Goal: Book appointment/travel/reservation

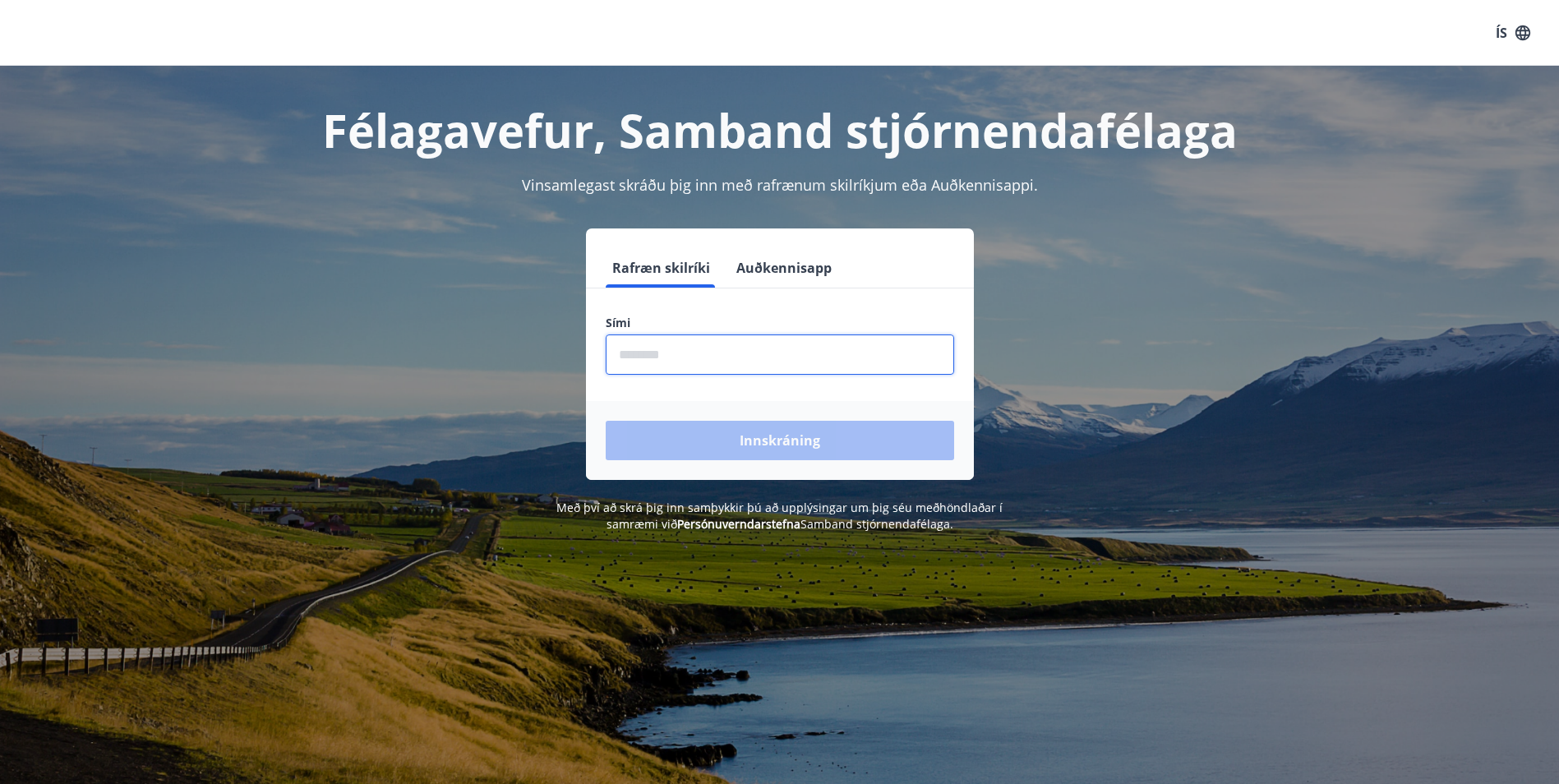
click at [681, 358] on input "phone" at bounding box center [780, 355] width 349 height 40
type input "********"
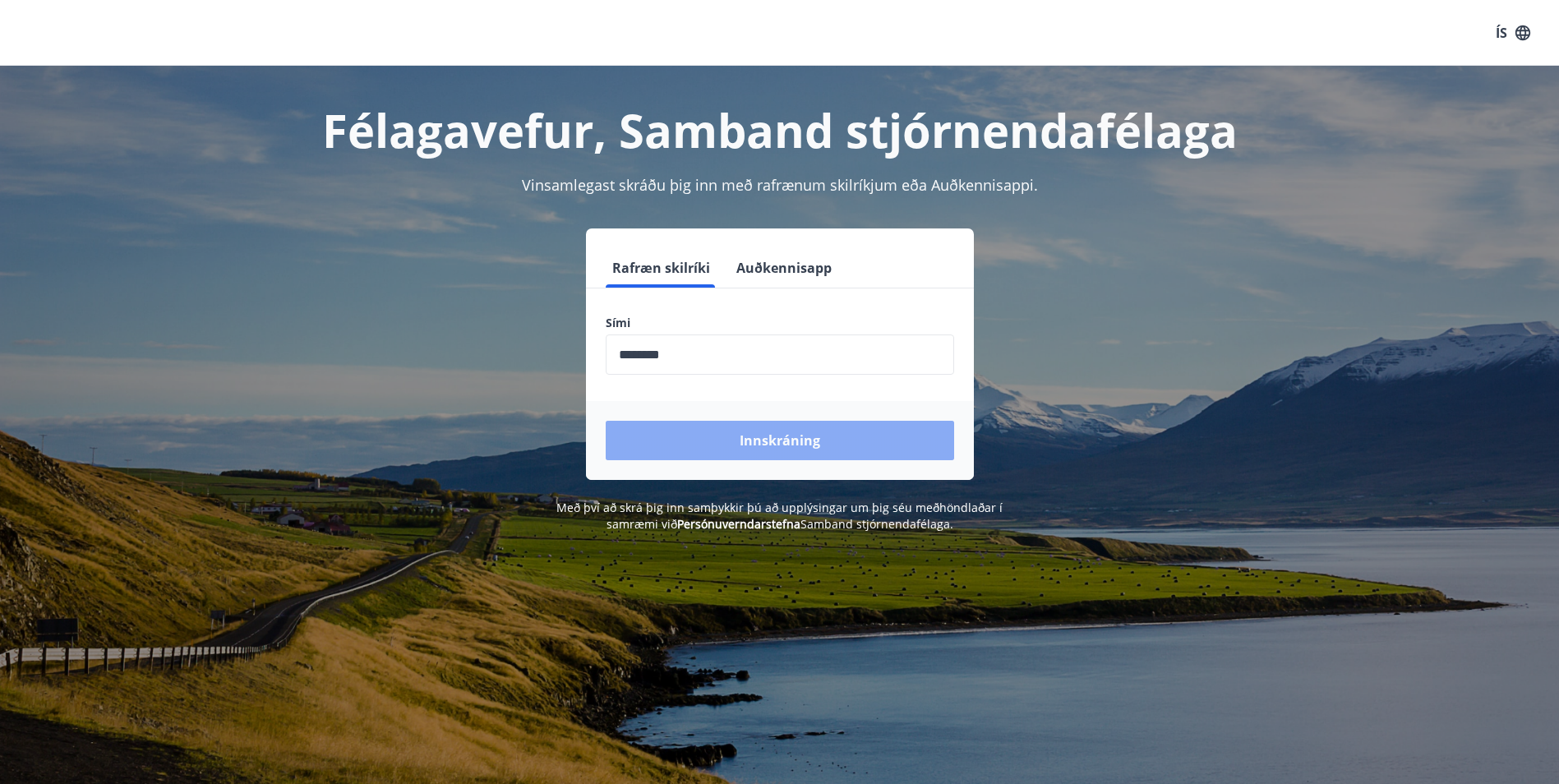
click at [747, 438] on button "Innskráning" at bounding box center [780, 441] width 349 height 39
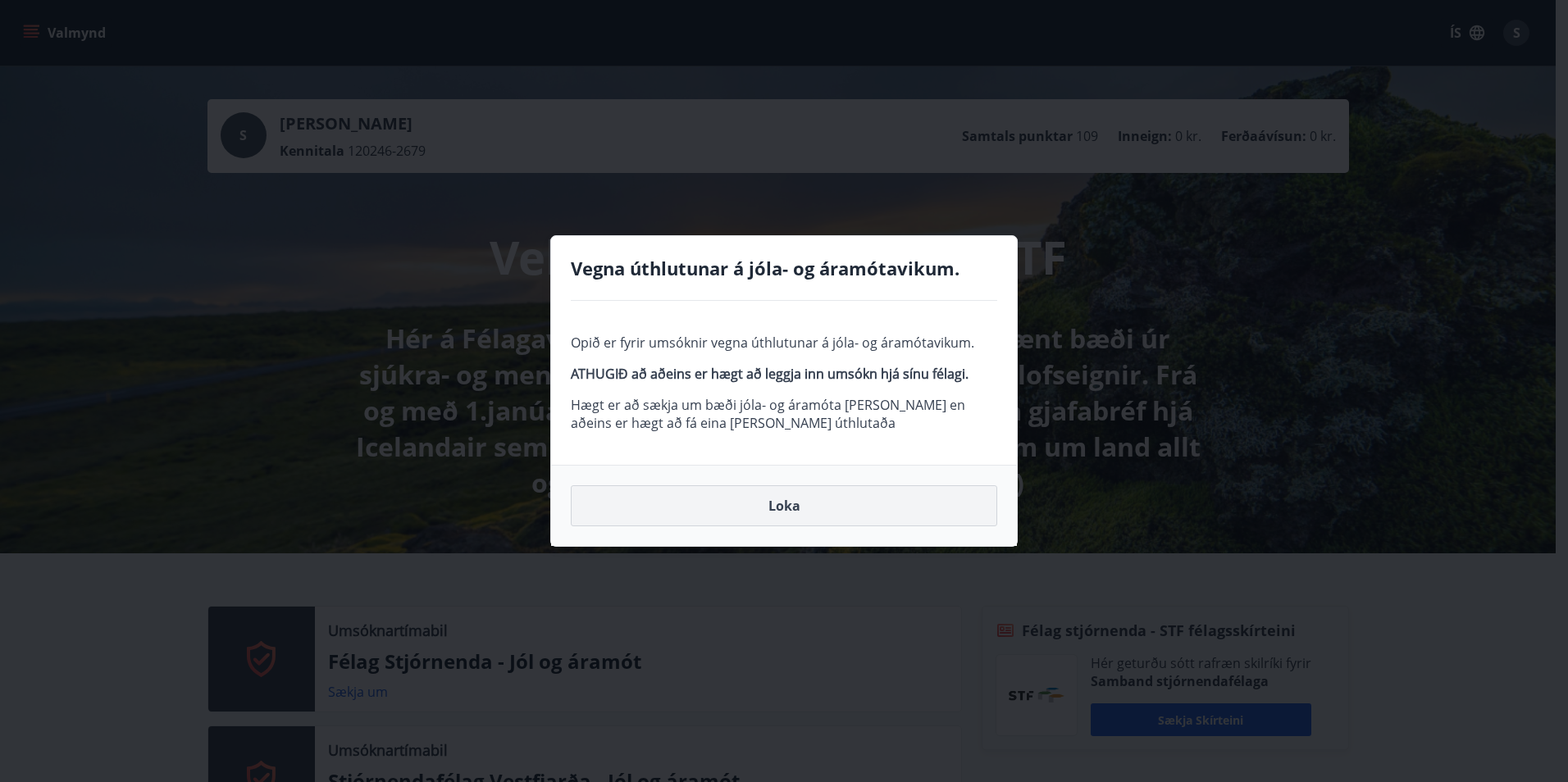
click at [778, 508] on button "Loka" at bounding box center [783, 506] width 426 height 41
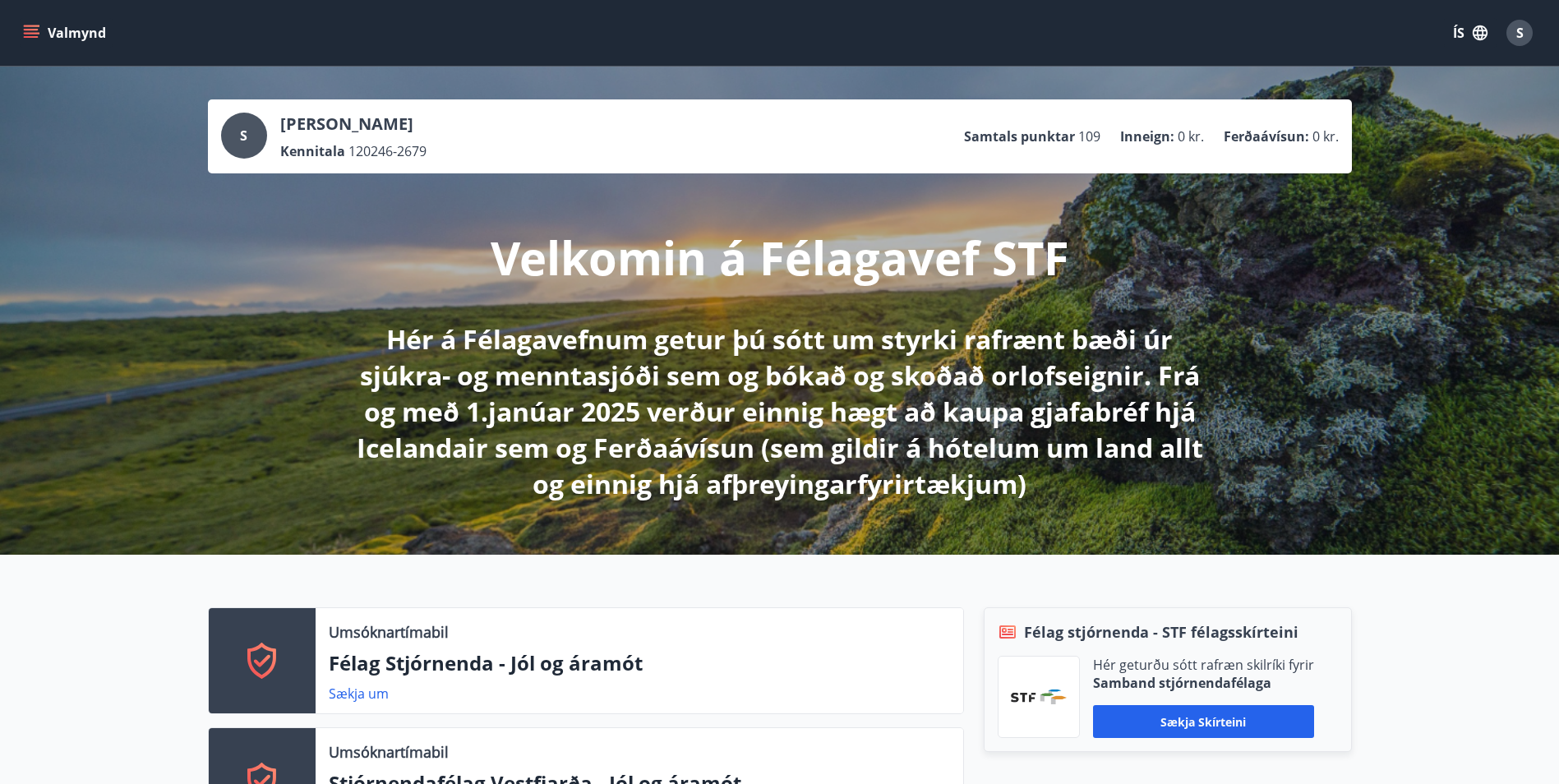
click at [26, 29] on icon "matseðill" at bounding box center [31, 30] width 14 height 2
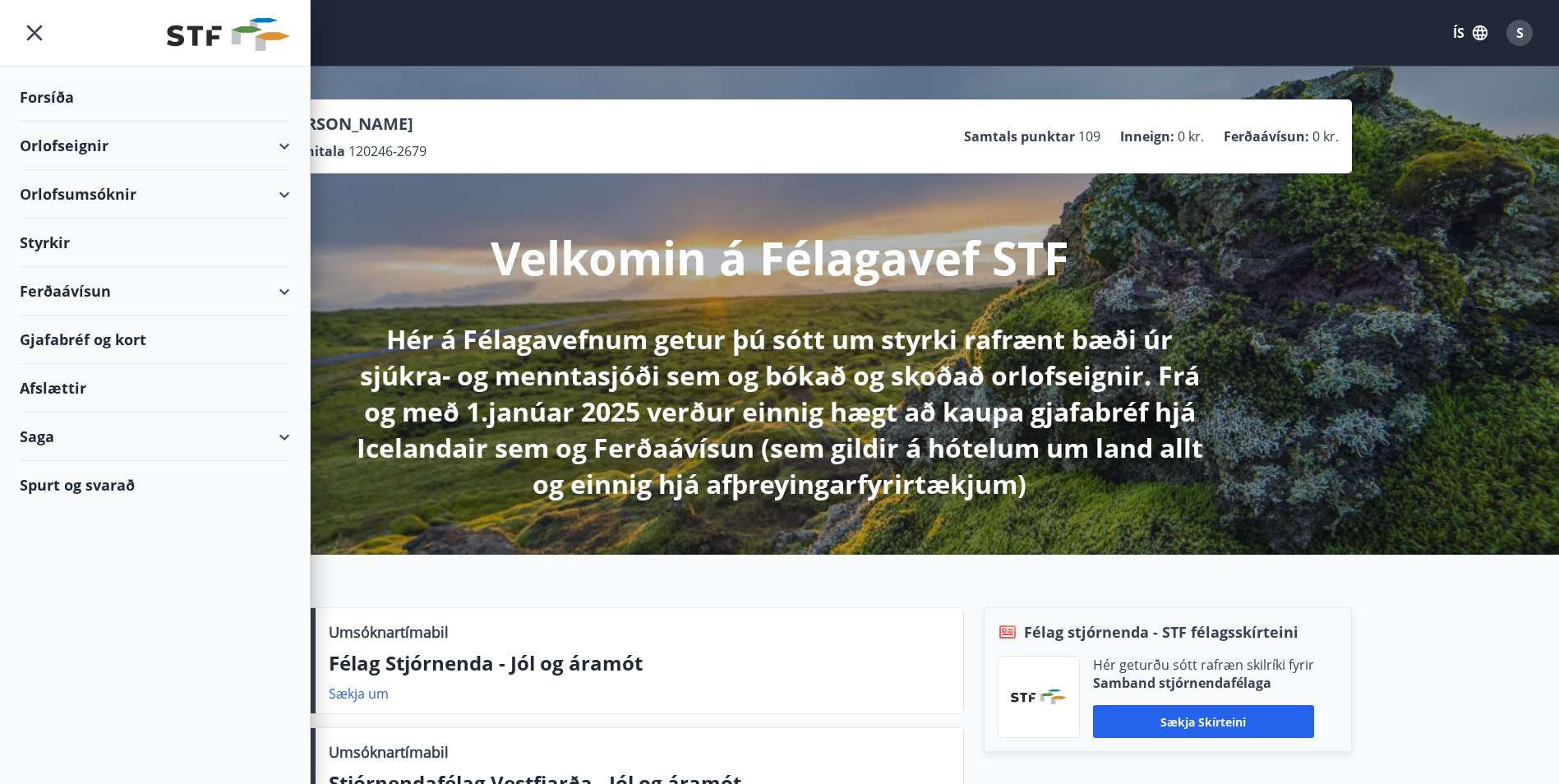
click at [54, 146] on div "Orlofseignir" at bounding box center [154, 146] width 270 height 49
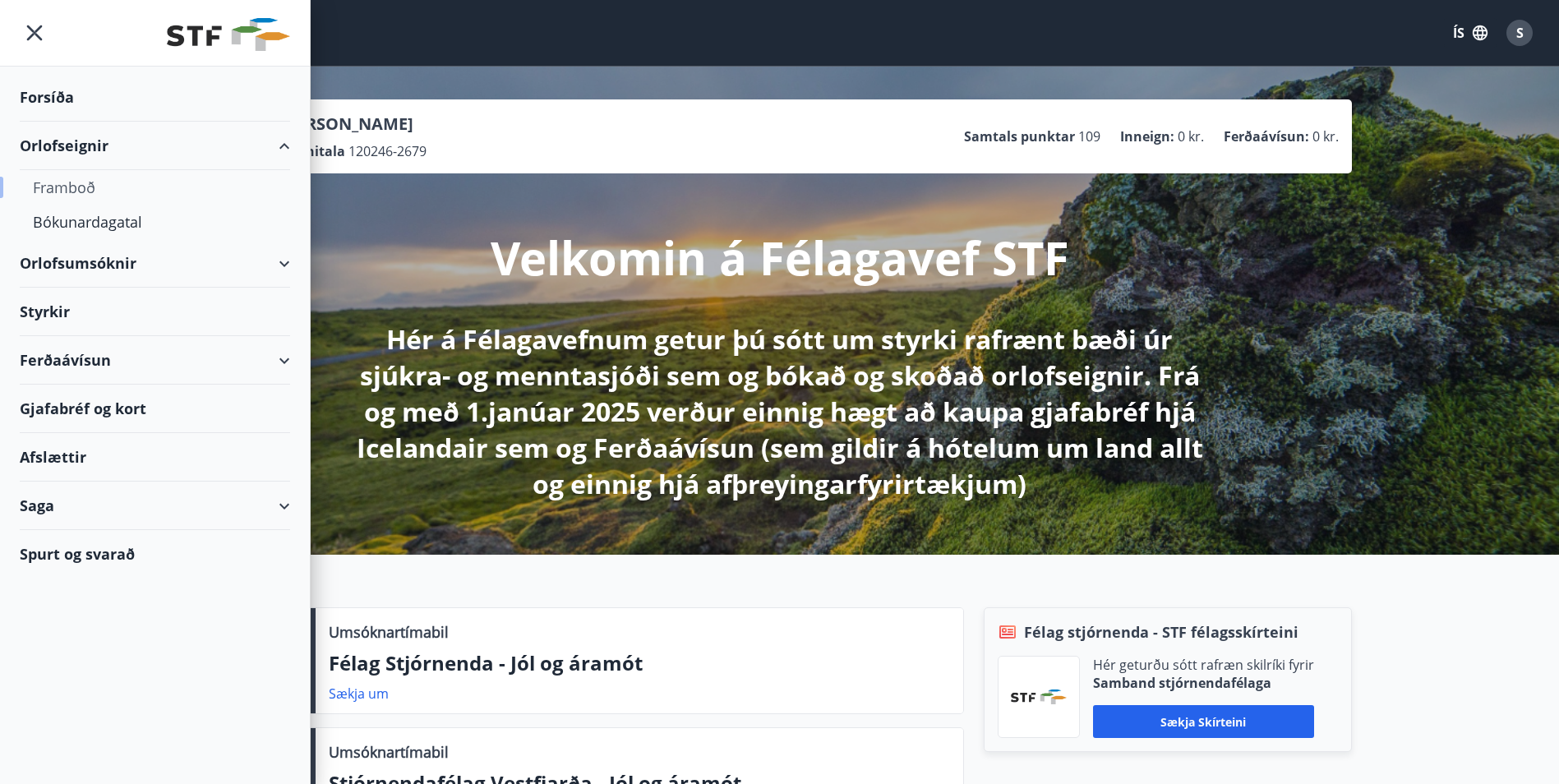
click at [68, 189] on div "Framboð" at bounding box center [155, 187] width 244 height 35
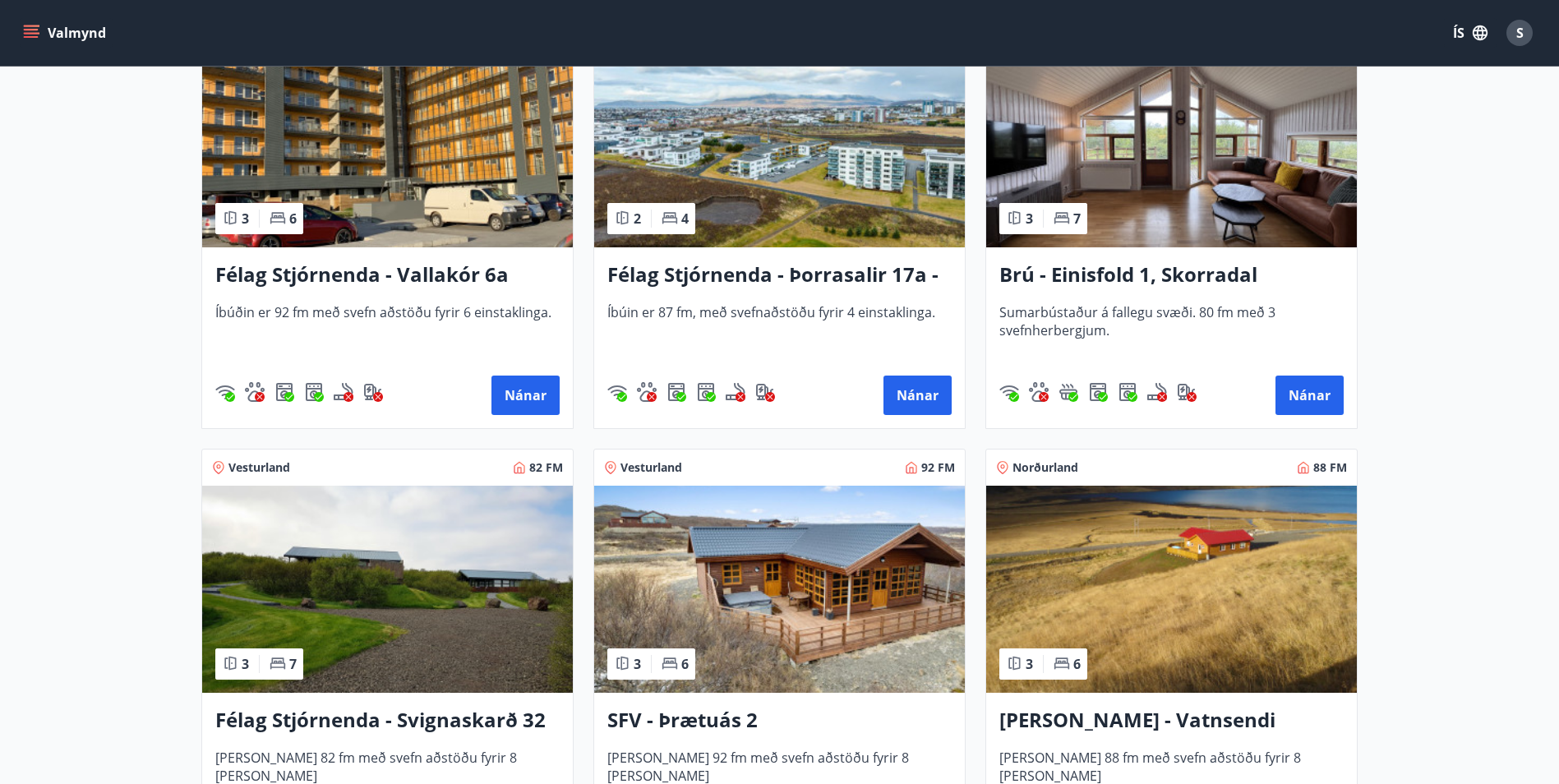
scroll to position [2712, 0]
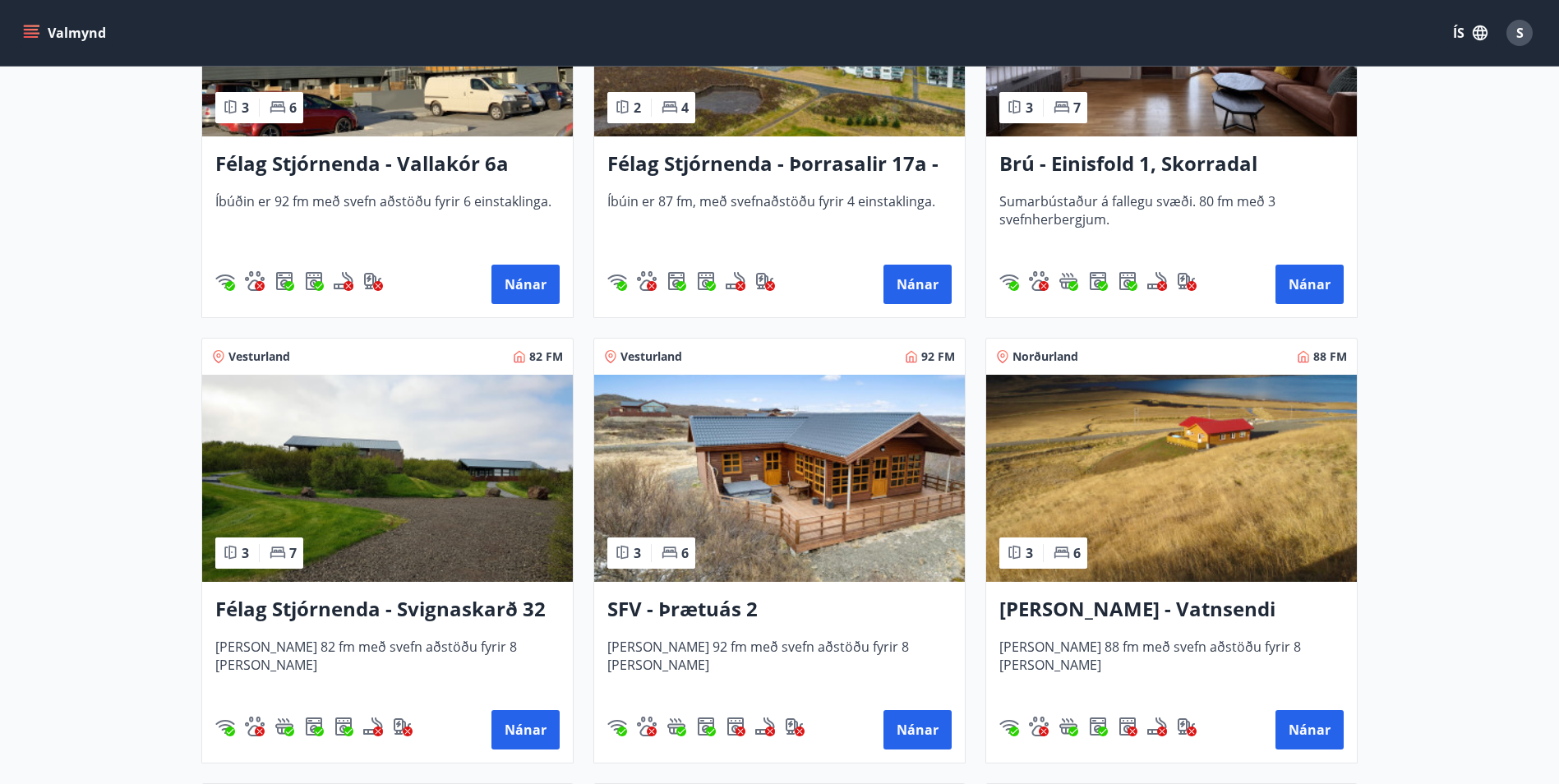
click at [707, 605] on h3 "SFV - Þrætuás 2" at bounding box center [780, 609] width 344 height 30
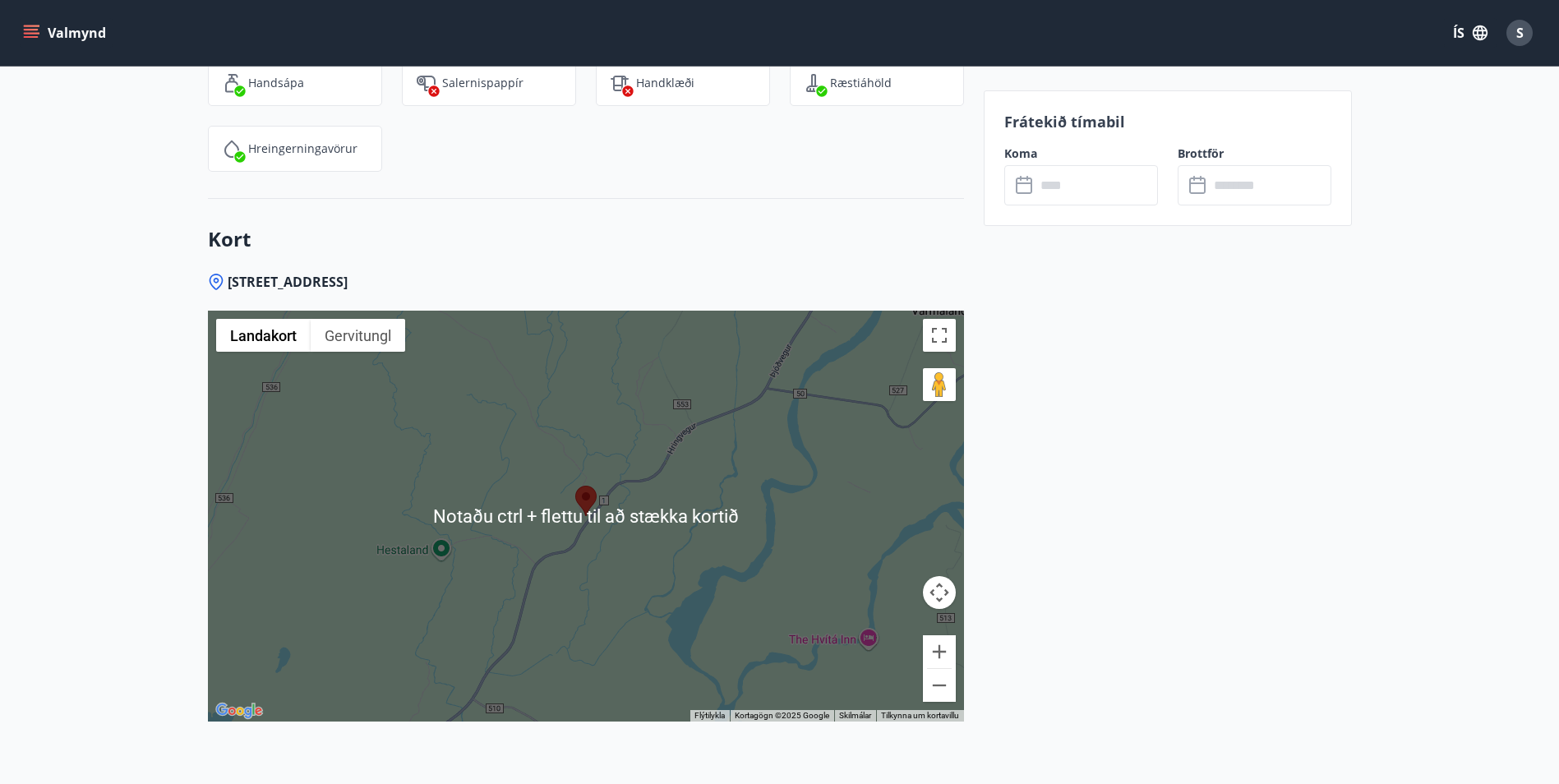
scroll to position [2136, 0]
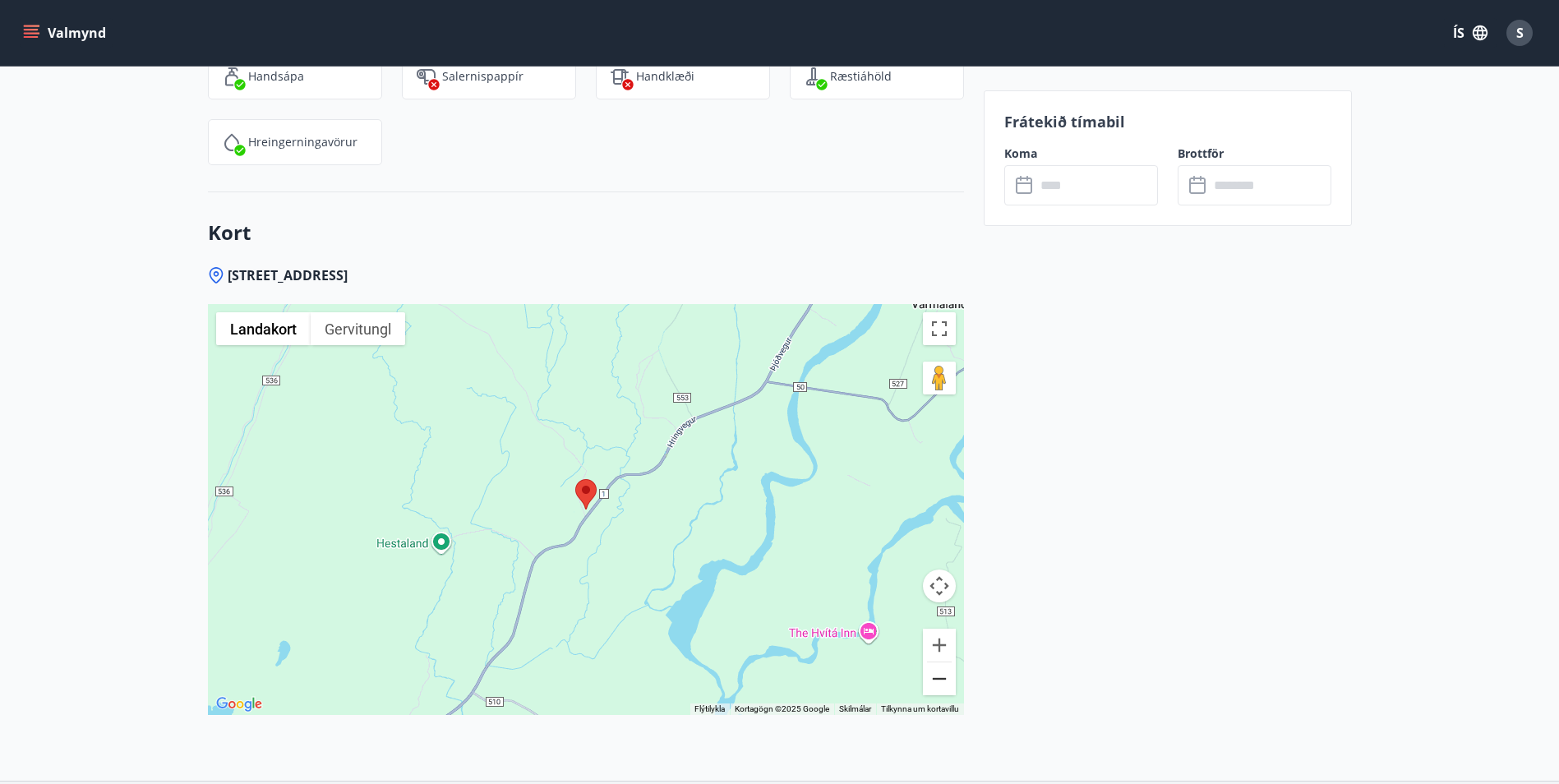
click at [944, 679] on button "Aðdráttur" at bounding box center [939, 678] width 33 height 33
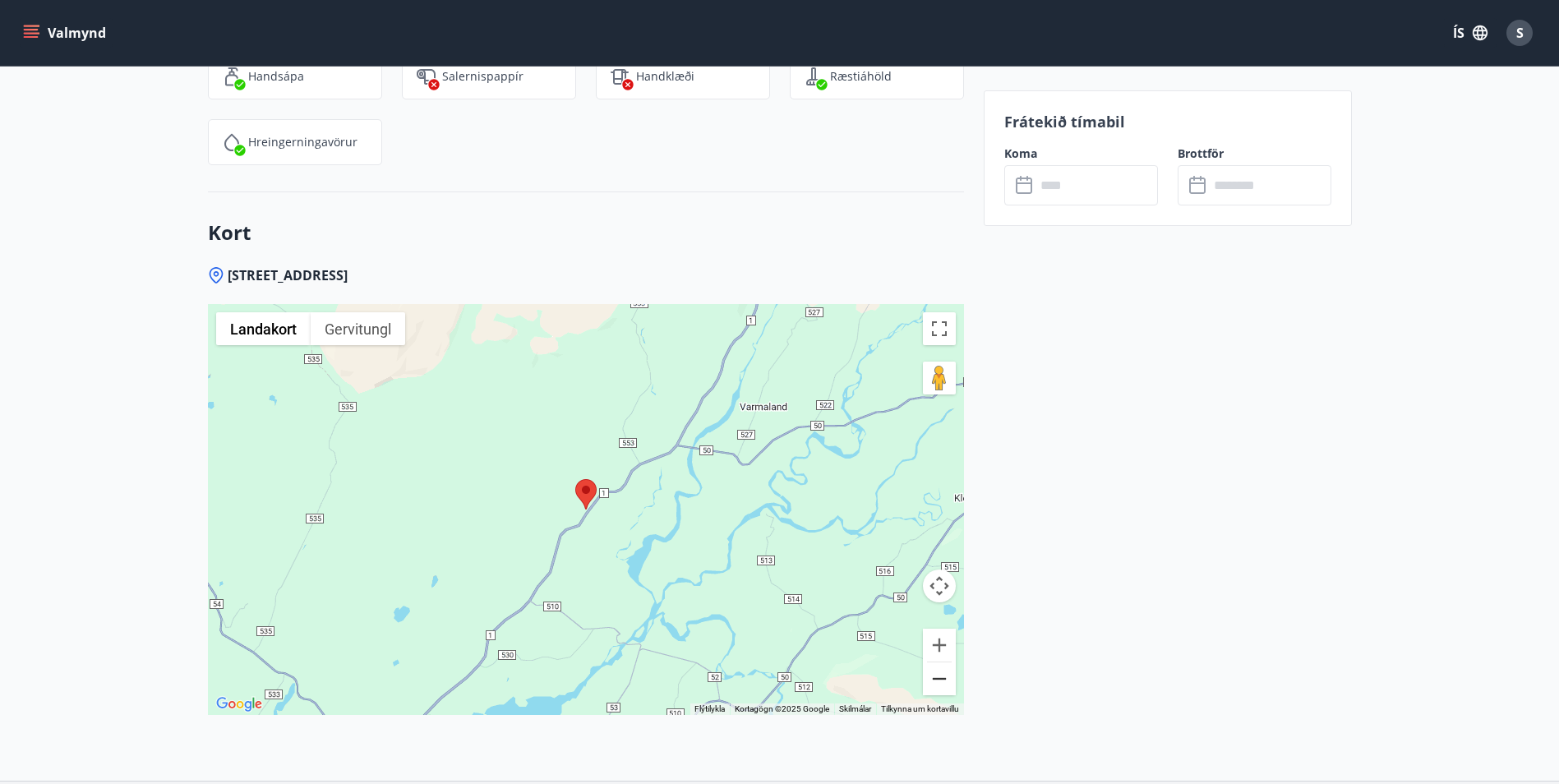
click at [941, 679] on button "Aðdráttur" at bounding box center [939, 678] width 33 height 33
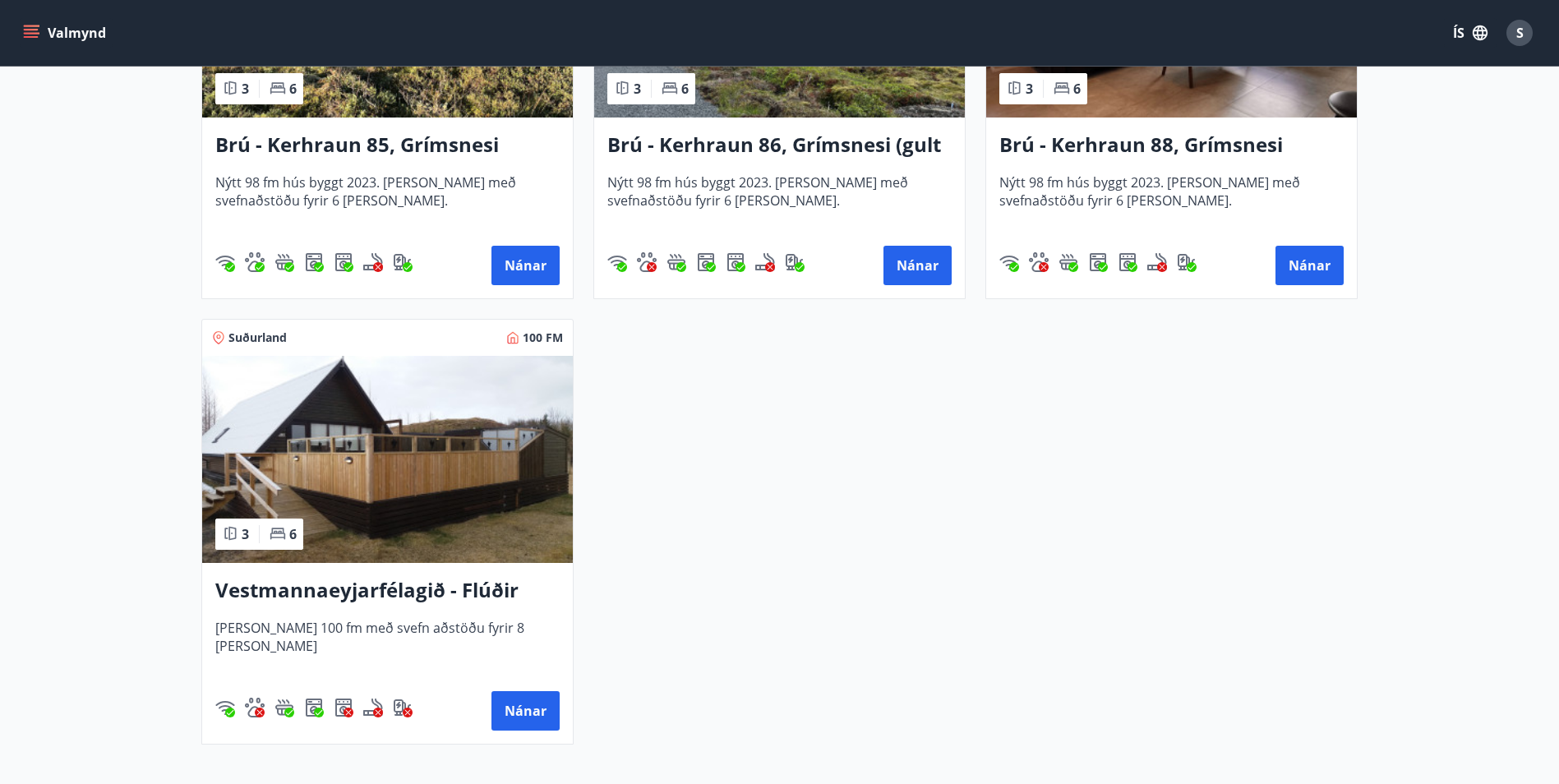
scroll to position [4109, 0]
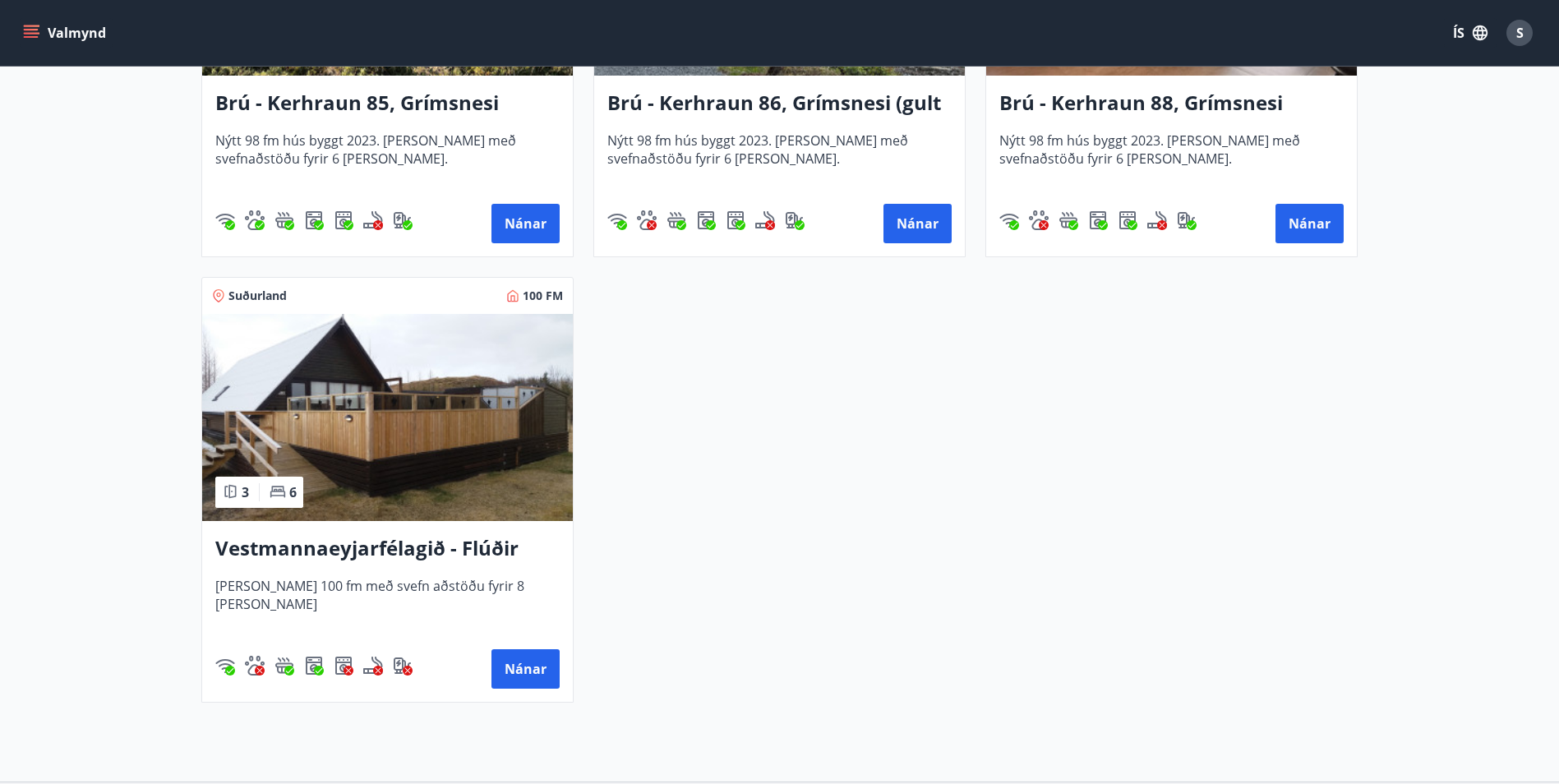
click at [488, 464] on img at bounding box center [387, 417] width 371 height 207
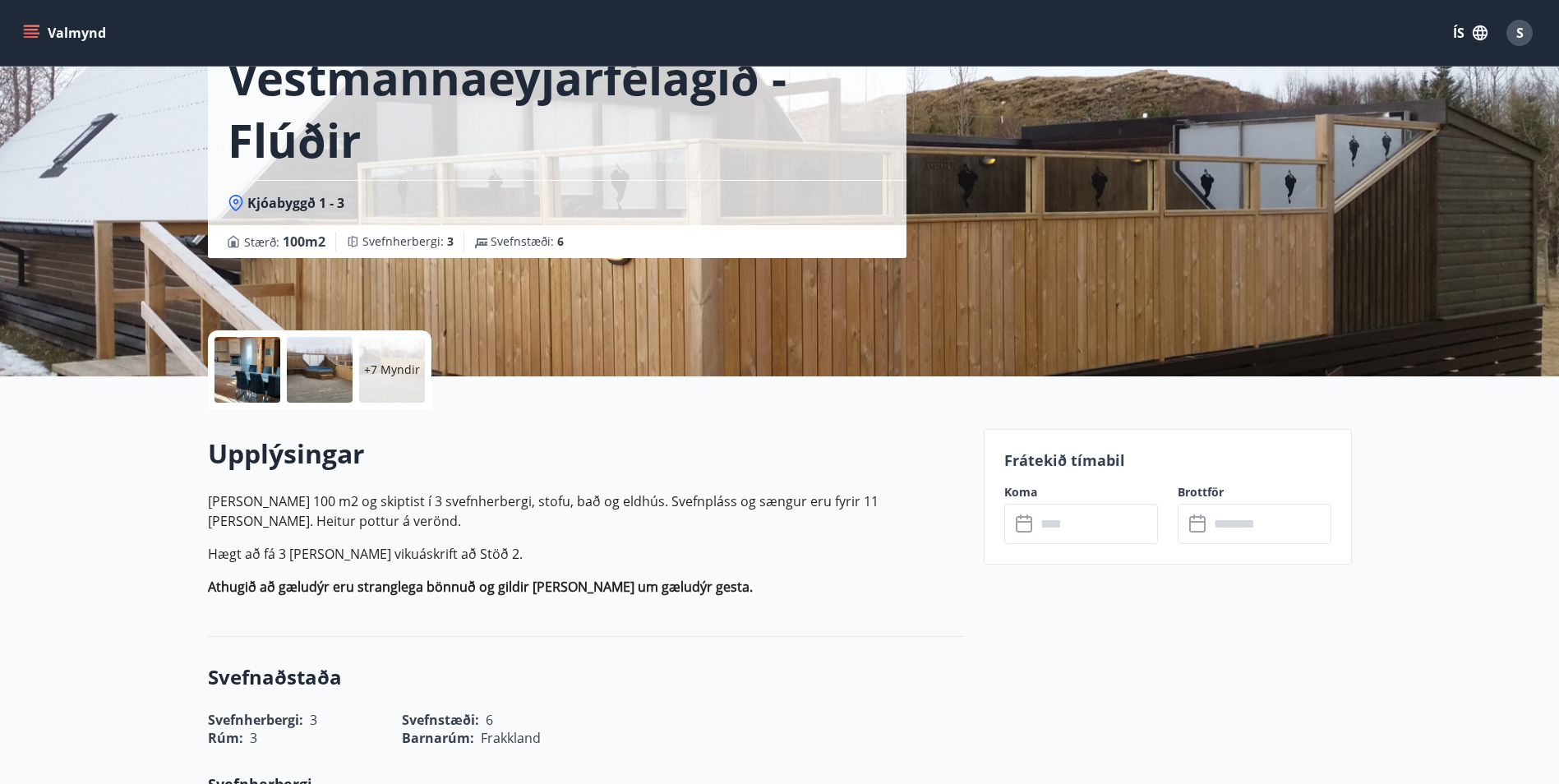
scroll to position [246, 0]
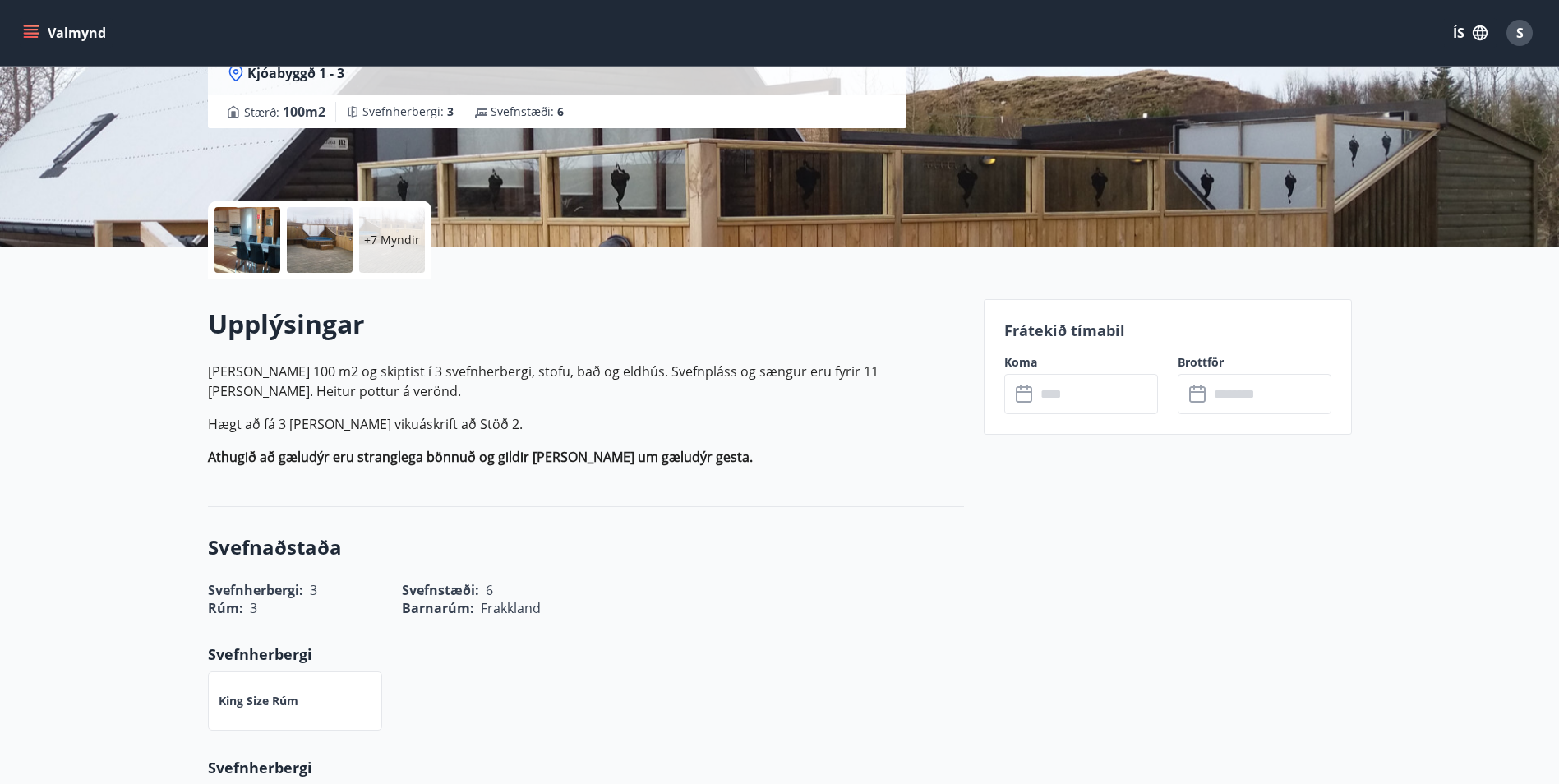
click at [1025, 395] on icon at bounding box center [1025, 394] width 20 height 20
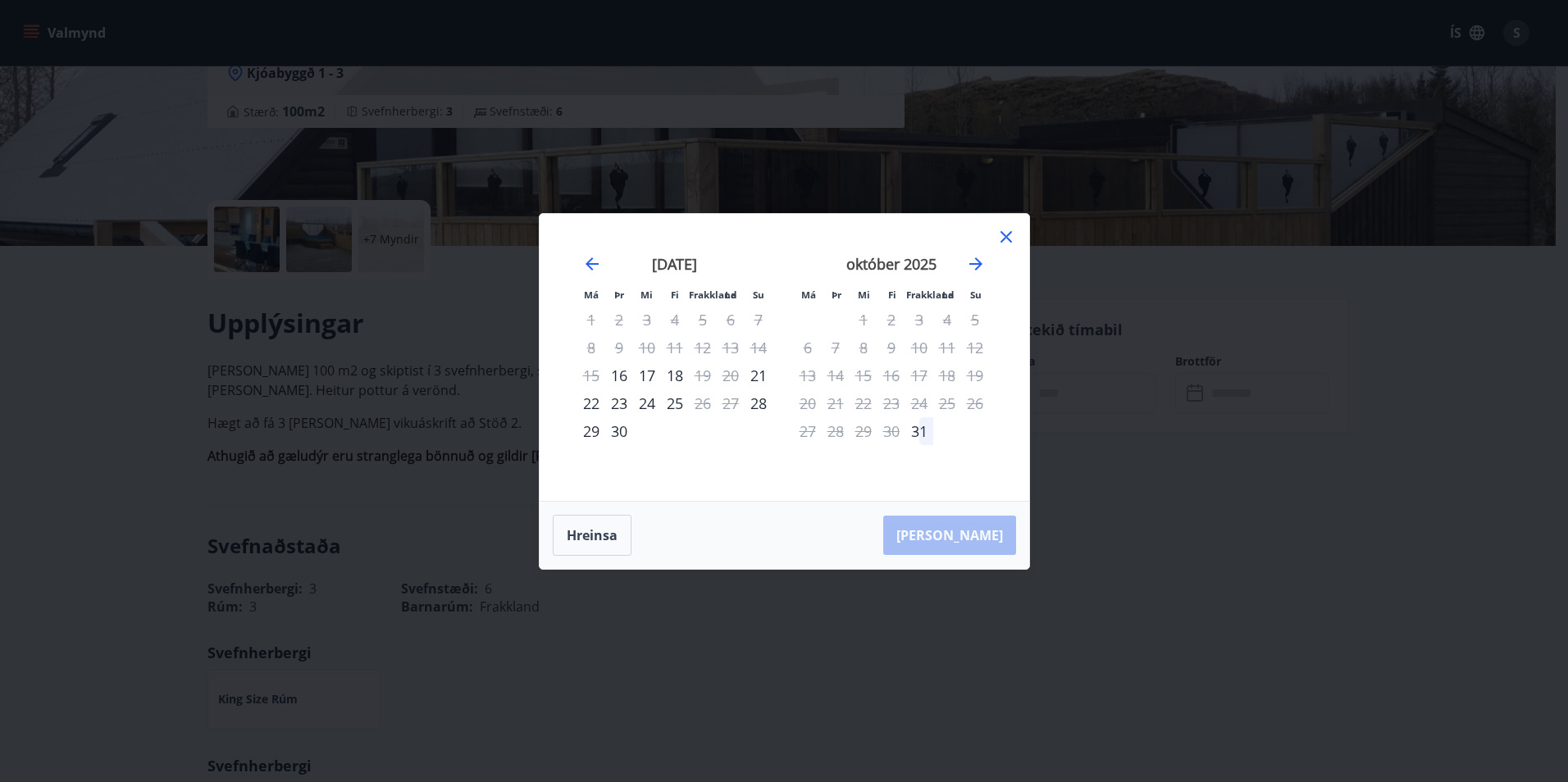
click at [1001, 233] on icon at bounding box center [1006, 236] width 20 height 20
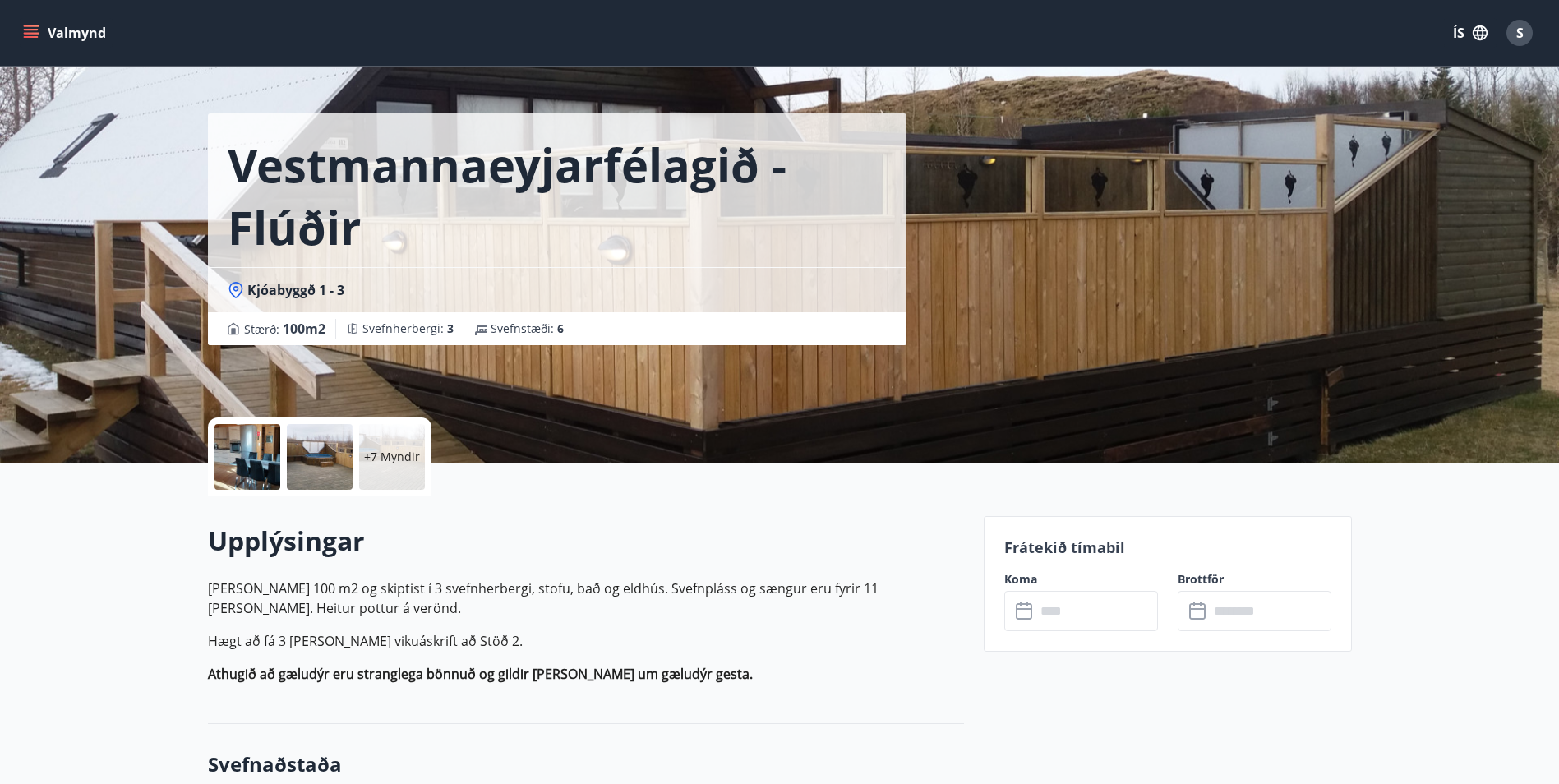
scroll to position [0, 0]
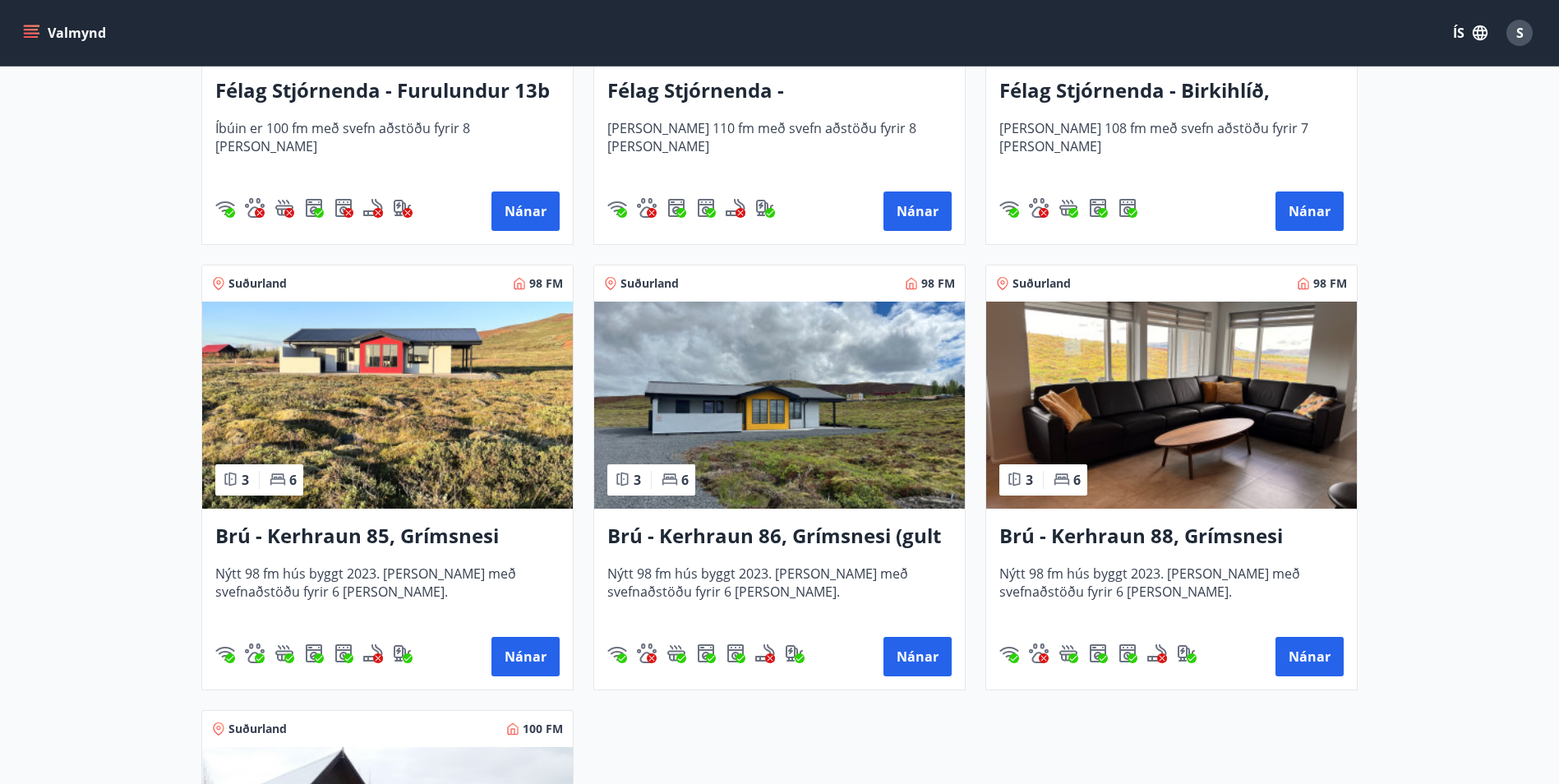
scroll to position [3698, 0]
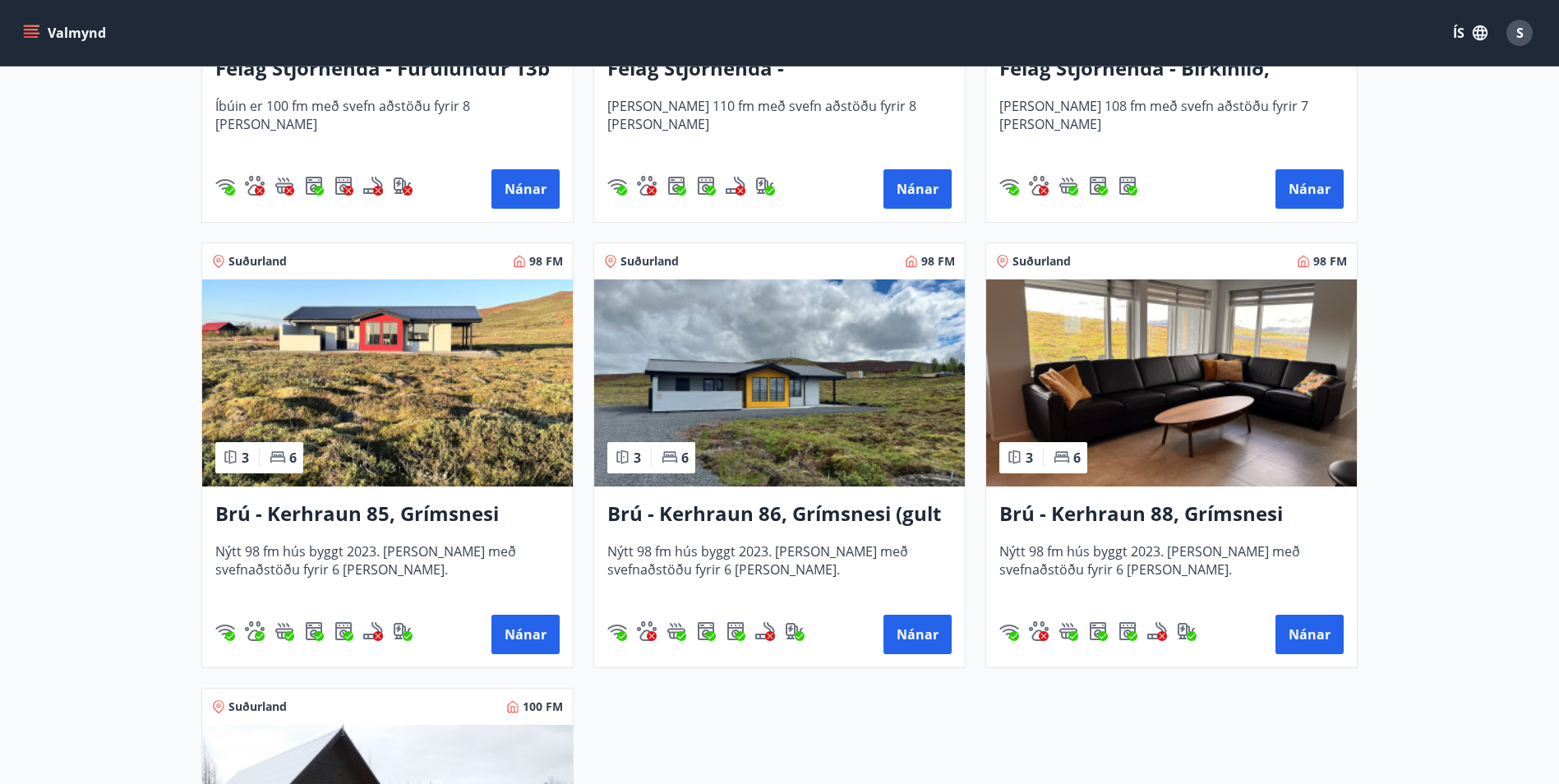
click at [288, 508] on h3 "Brú - Kerhraun 85, Grímsnesi (rautt hús) (gæludýr velkomin)" at bounding box center [388, 514] width 344 height 30
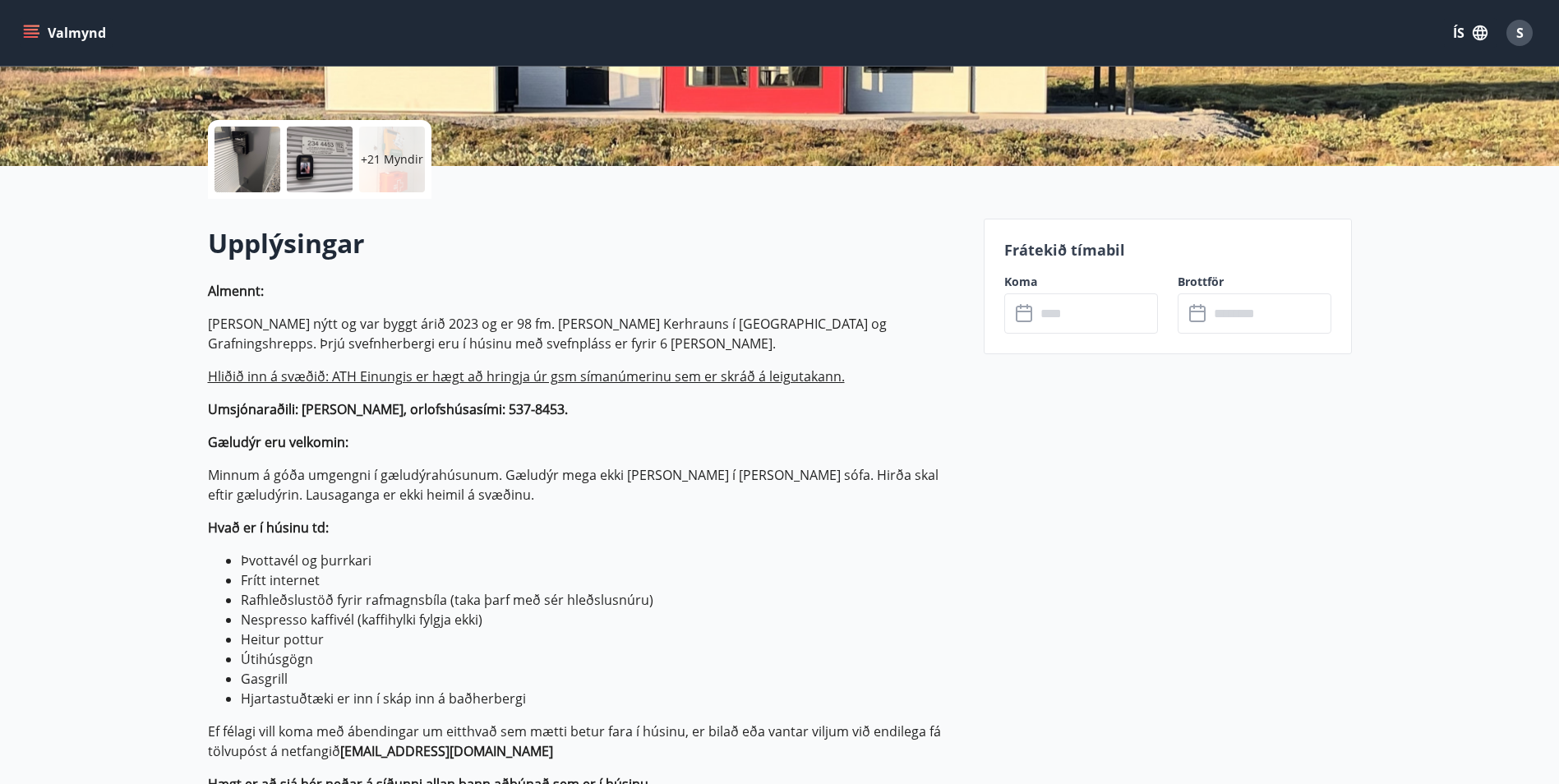
scroll to position [411, 0]
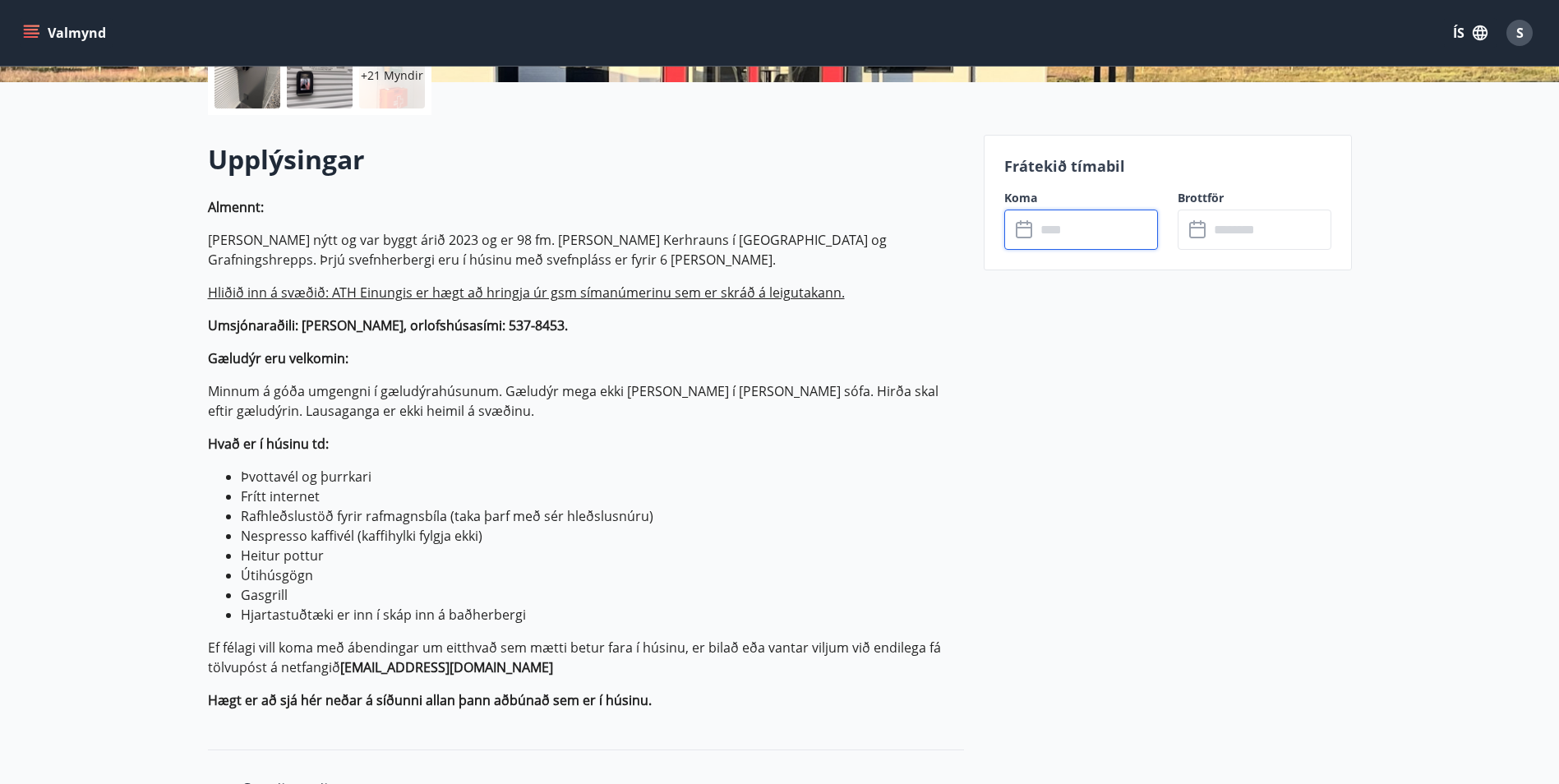
click at [1041, 239] on input "text" at bounding box center [1097, 229] width 123 height 40
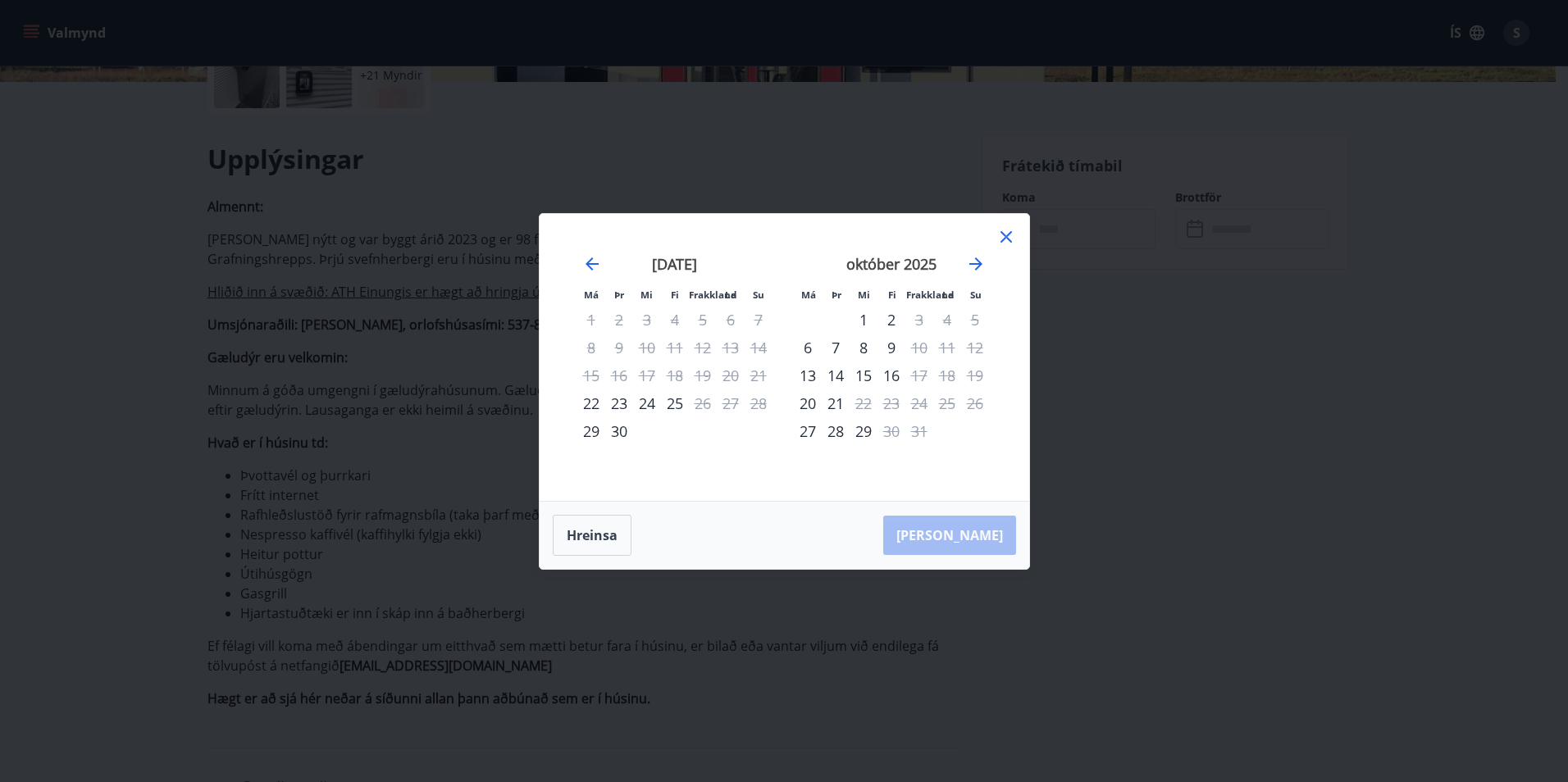
click at [1006, 237] on icon at bounding box center [1005, 236] width 3 height 3
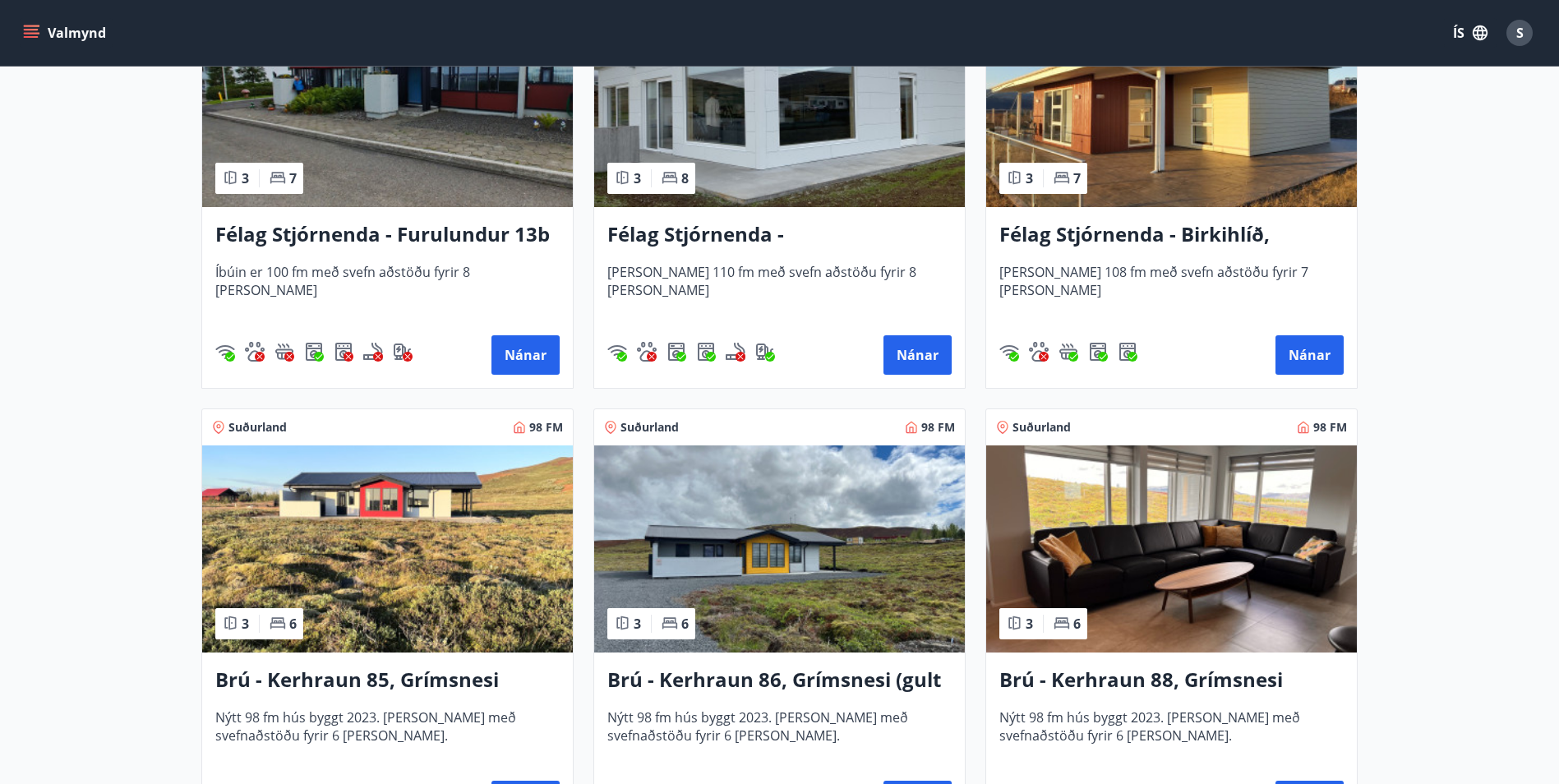
scroll to position [3534, 0]
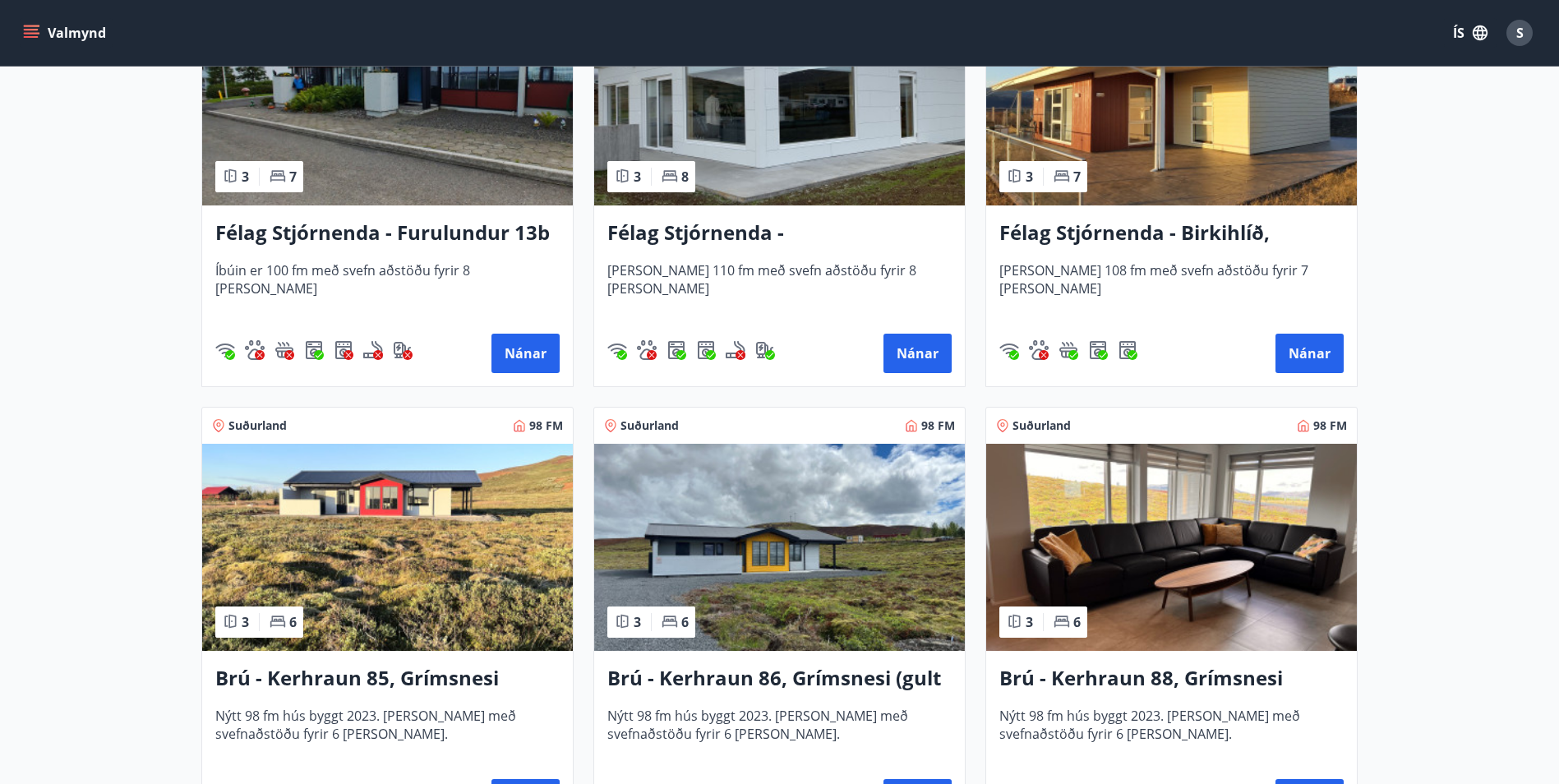
click at [821, 666] on h3 "Brú - Kerhraun 86, Grímsnesi (gult hús)" at bounding box center [780, 678] width 344 height 30
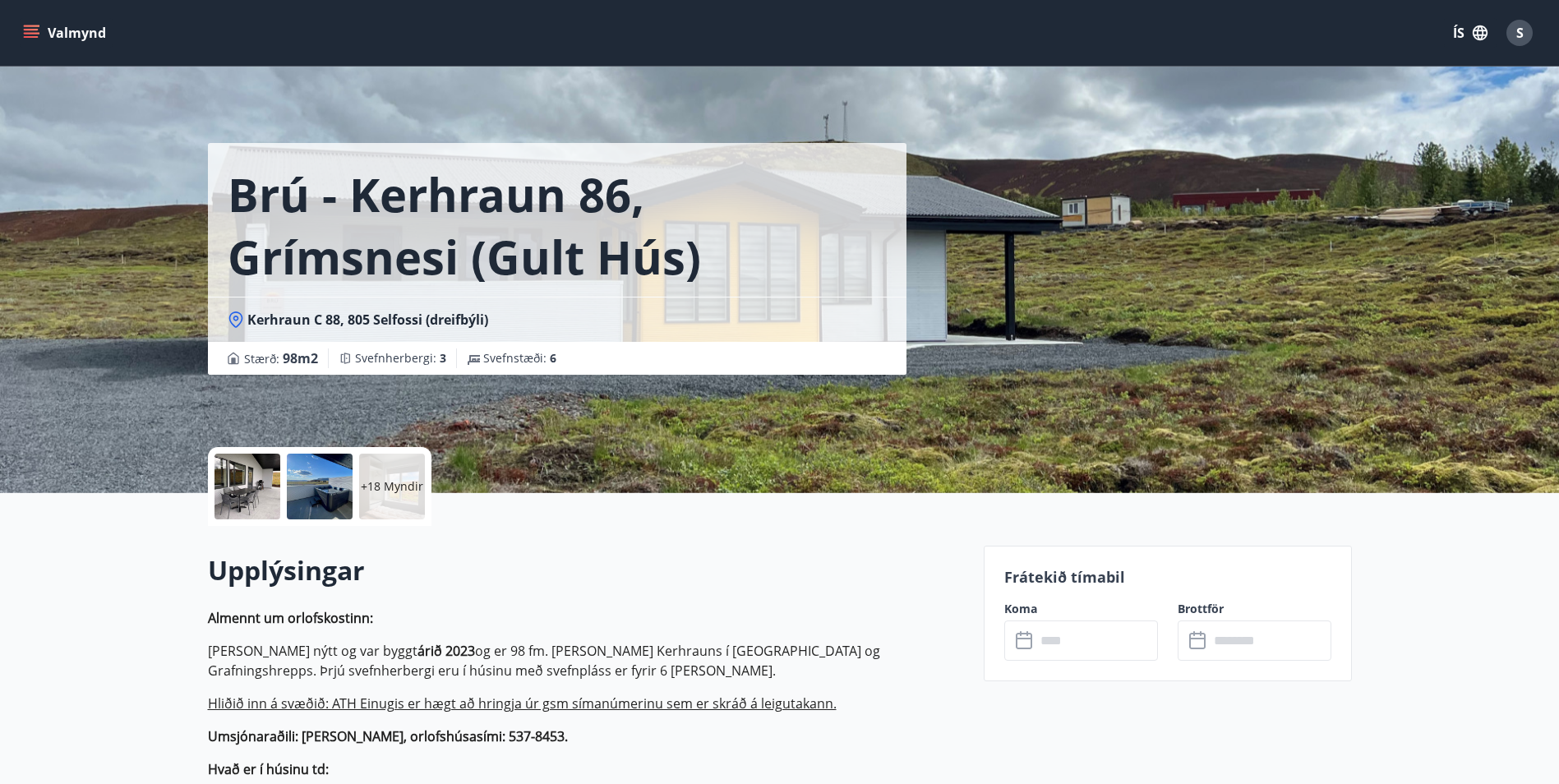
click at [1025, 643] on icon at bounding box center [1025, 641] width 20 height 20
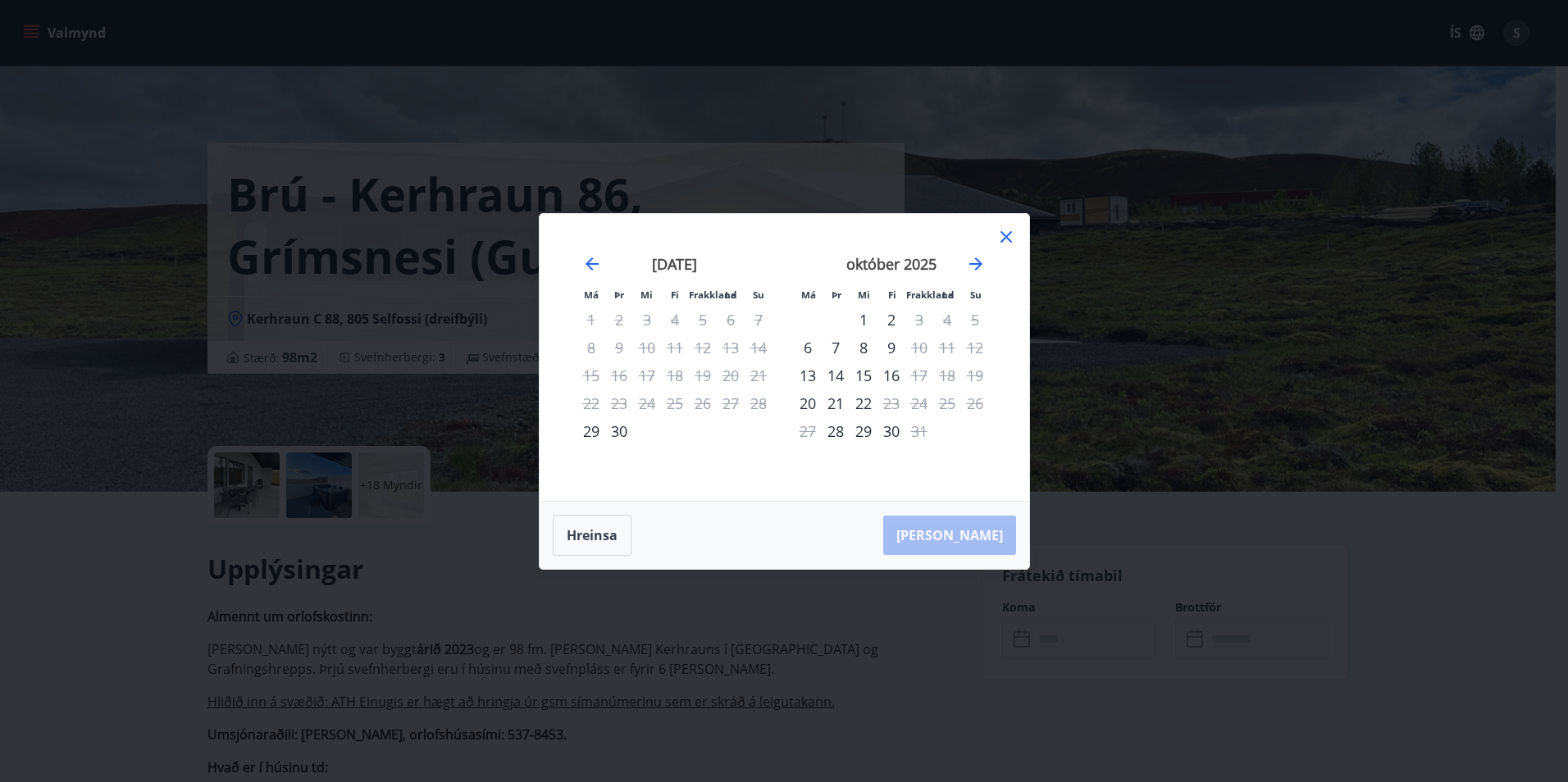
click at [1007, 237] on icon at bounding box center [1007, 237] width 12 height 12
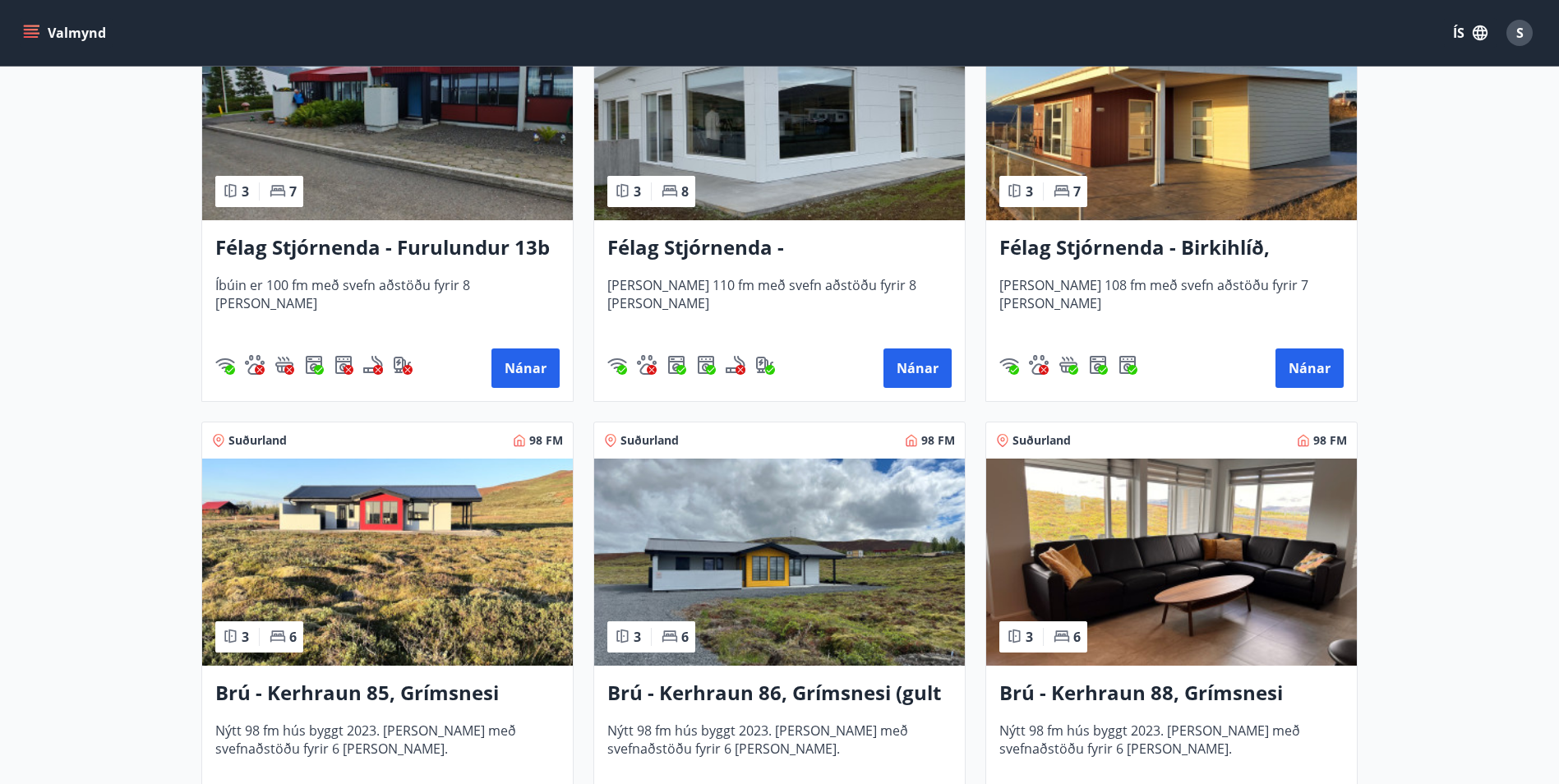
scroll to position [3534, 0]
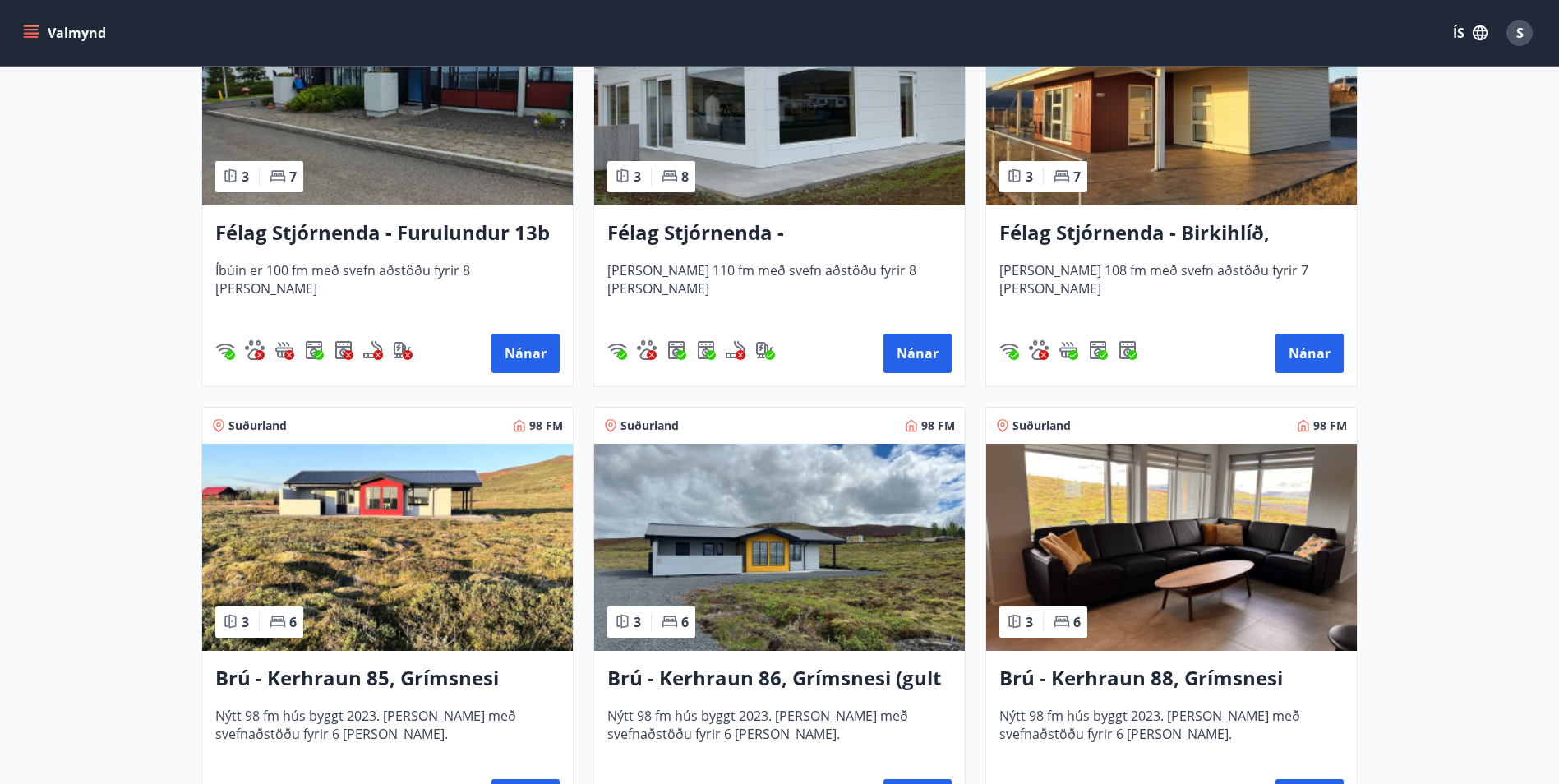
click at [1123, 591] on img at bounding box center [1171, 547] width 371 height 207
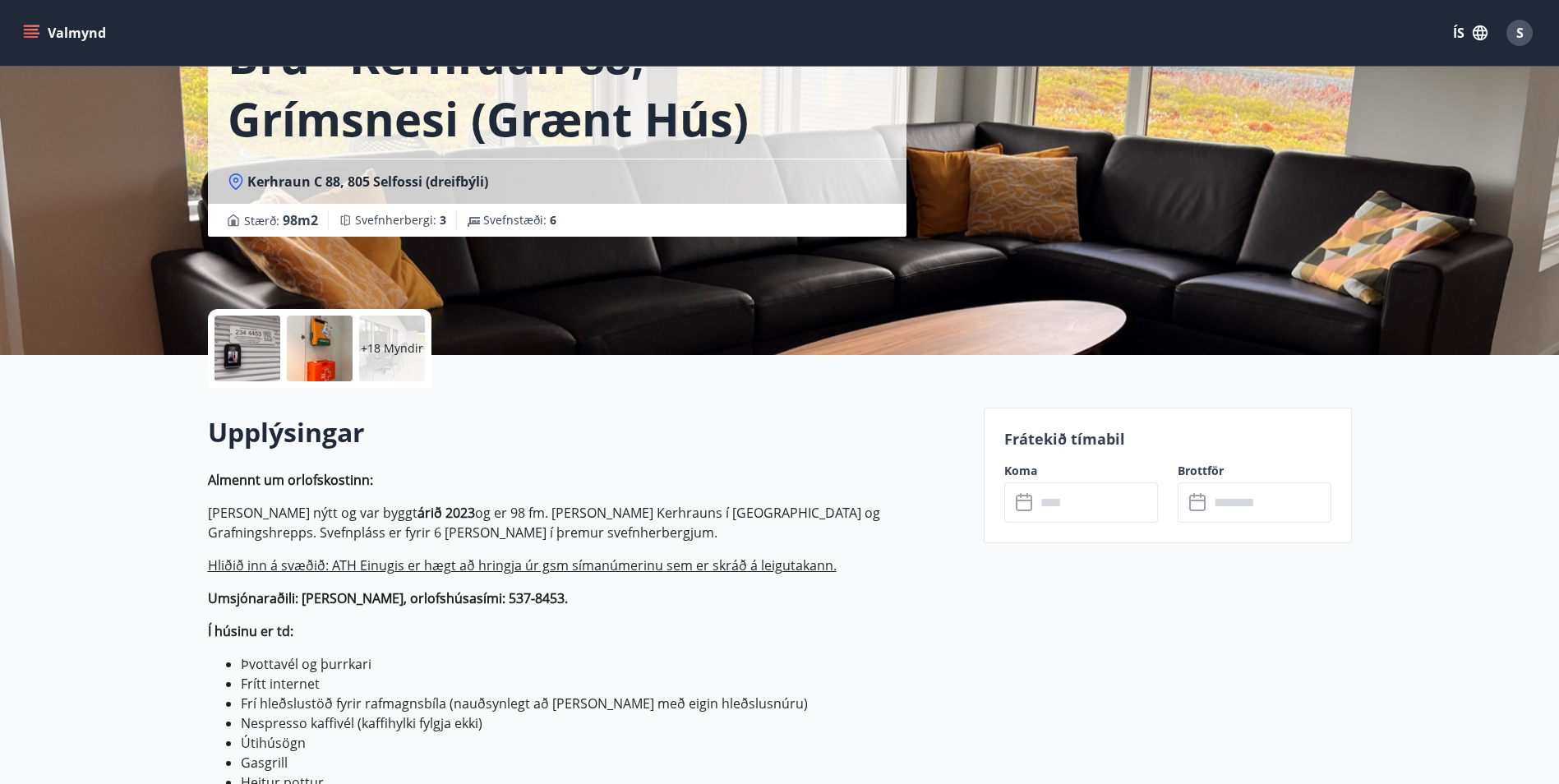
scroll to position [164, 0]
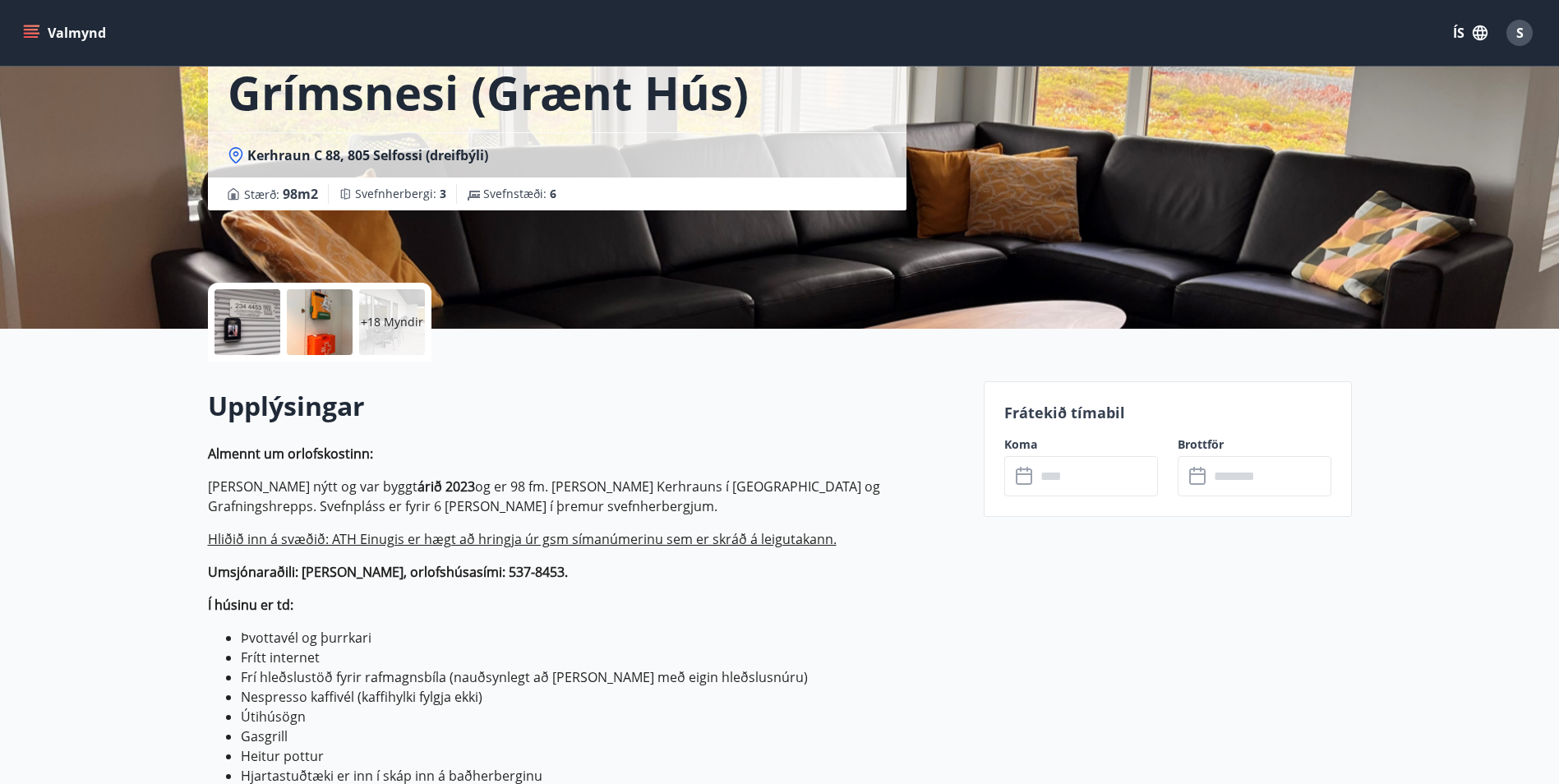
click at [1027, 481] on icon at bounding box center [1025, 476] width 20 height 20
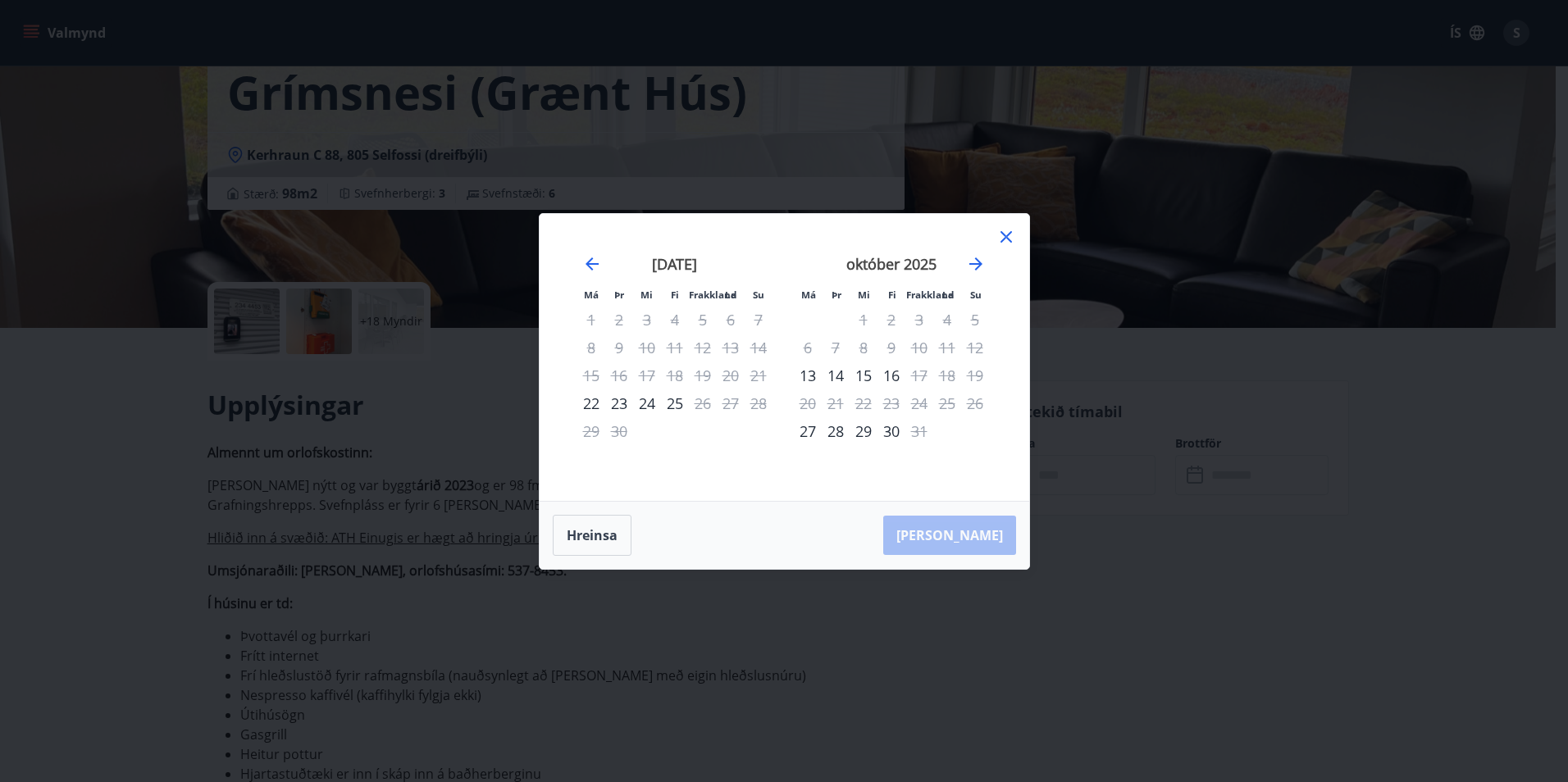
click at [1008, 241] on icon at bounding box center [1006, 236] width 20 height 20
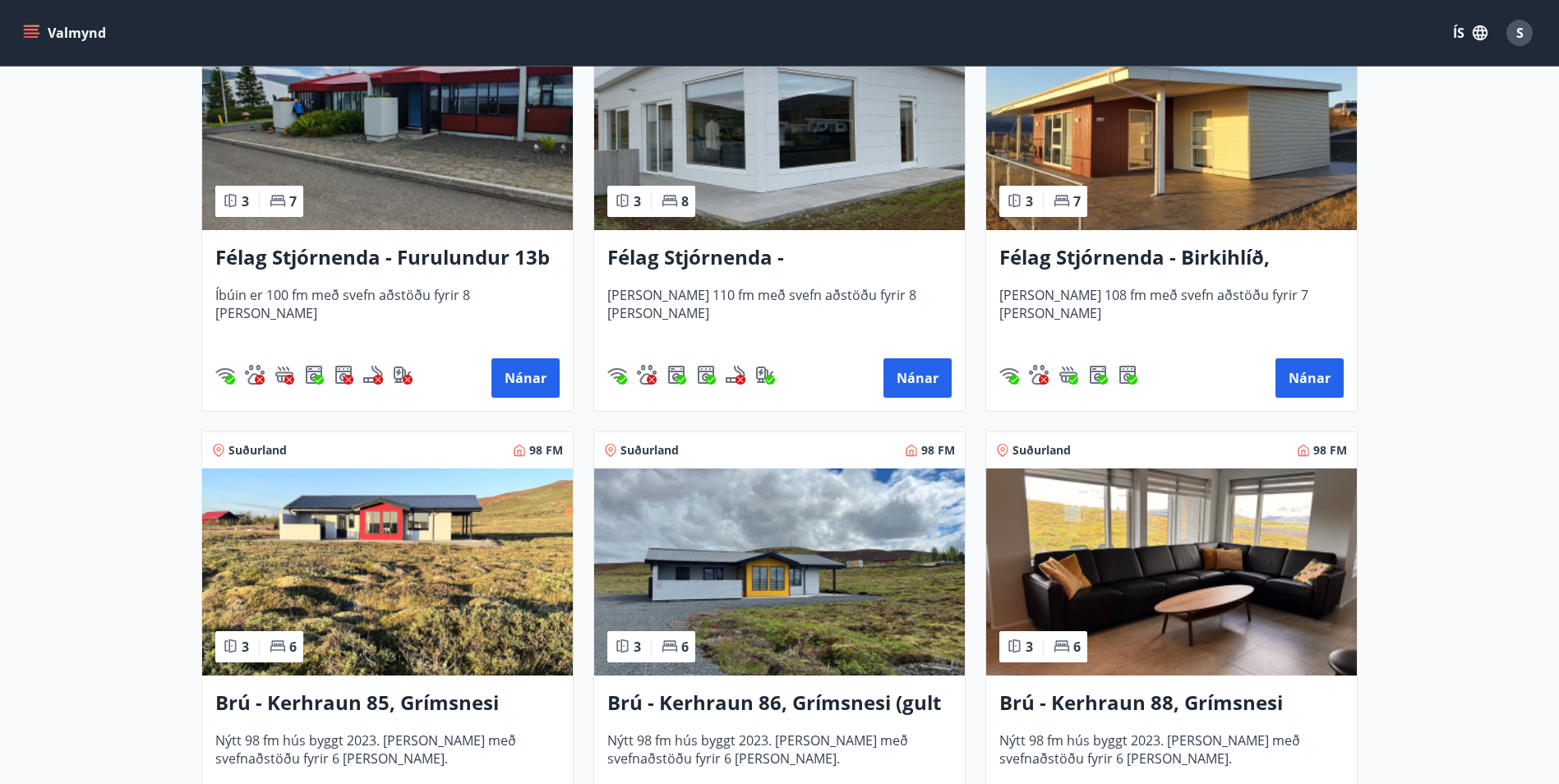
scroll to position [3451, 0]
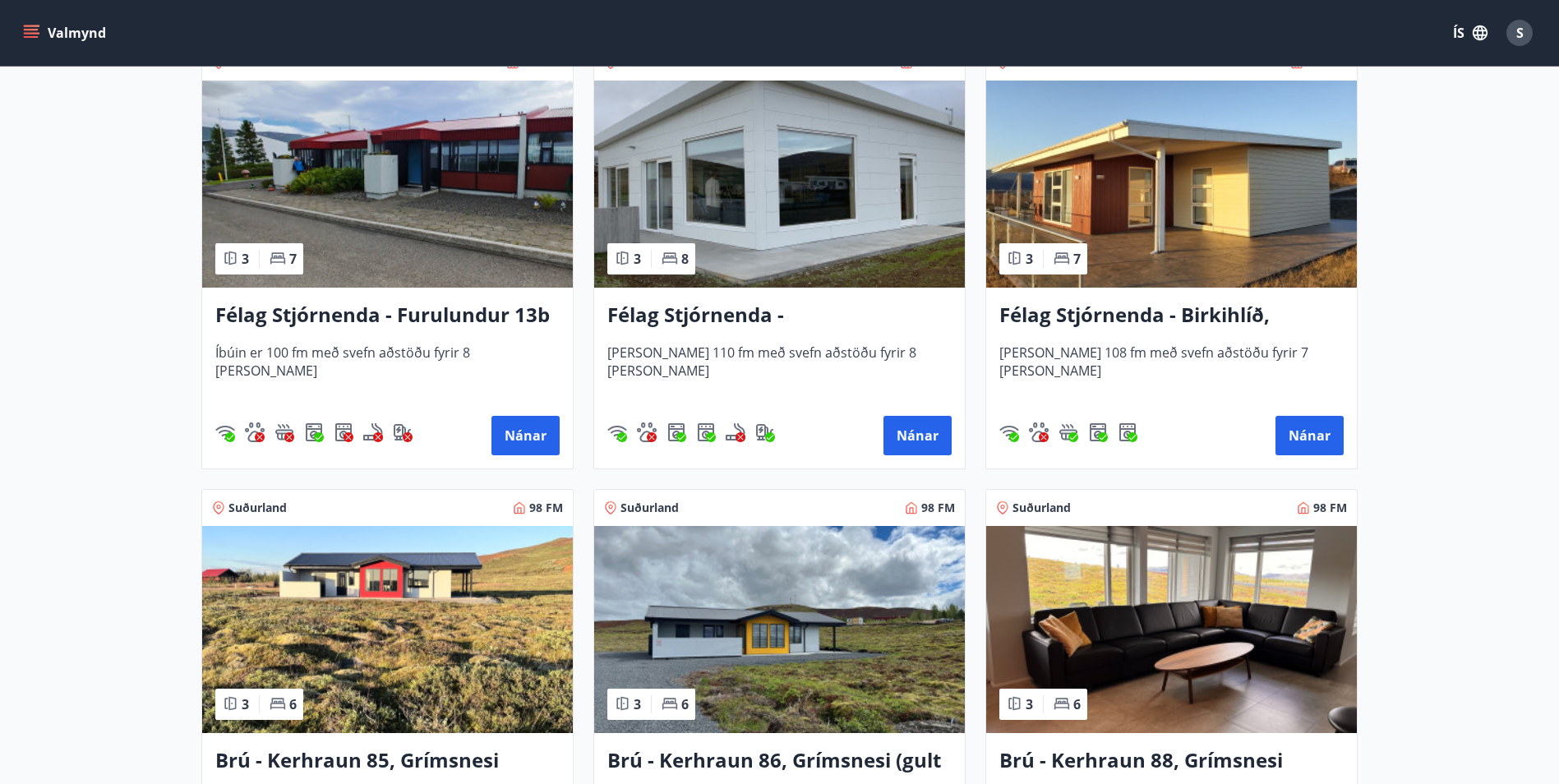
click at [1119, 316] on h3 "Félag Stjórnenda - Birkihlíð, Brekkuheiði" at bounding box center [1172, 315] width 344 height 30
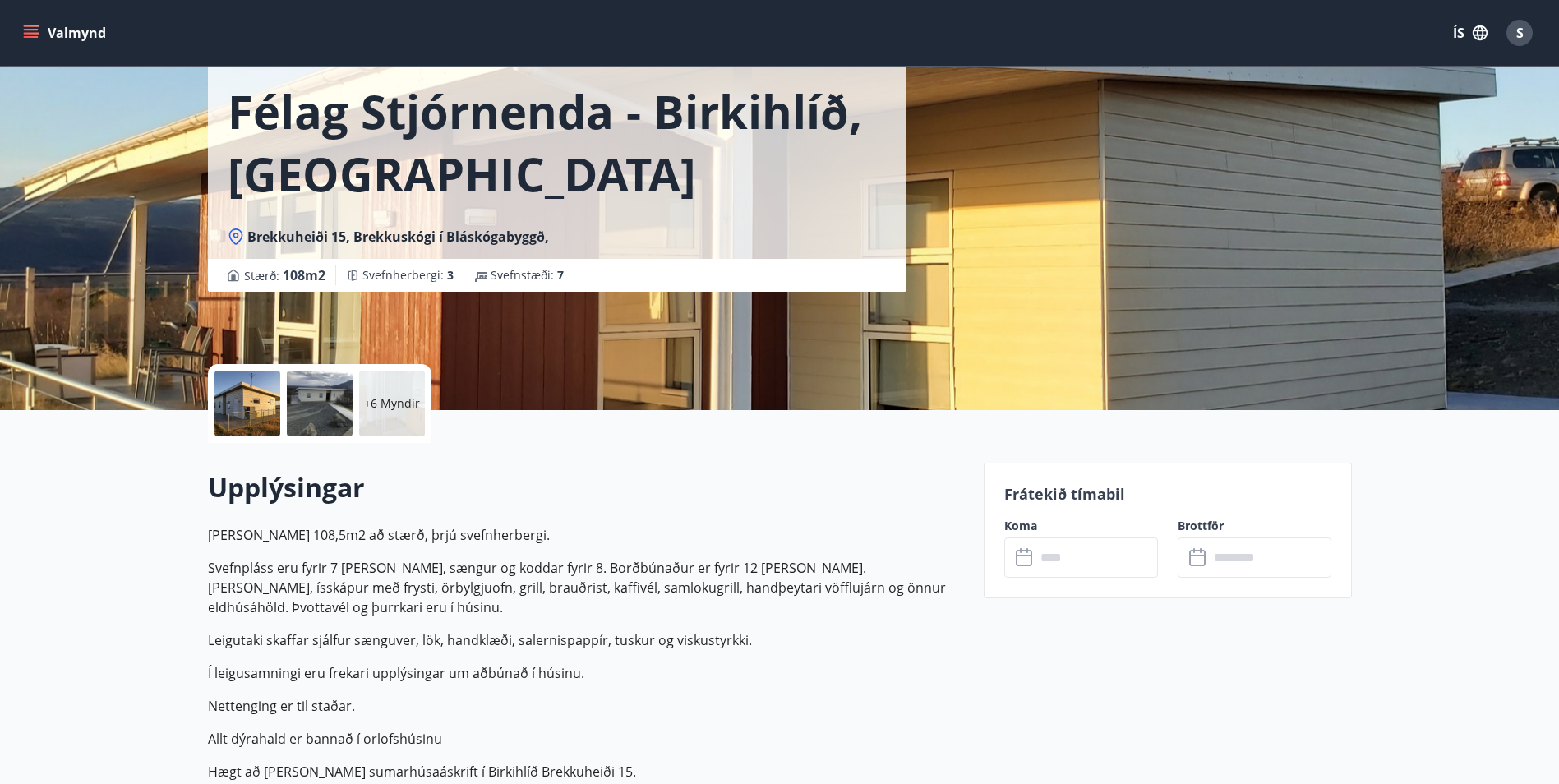
scroll to position [164, 0]
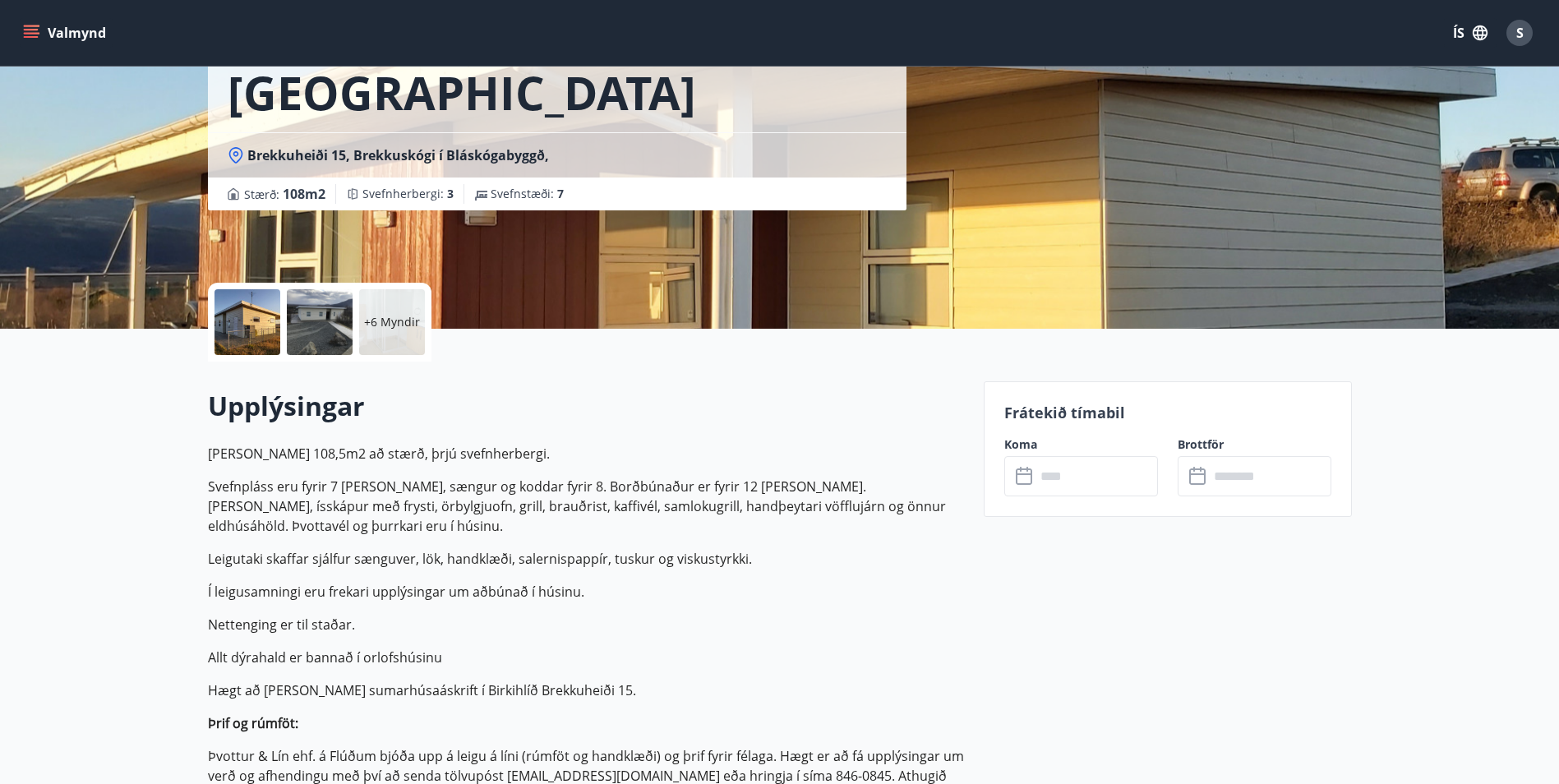
click at [1024, 482] on icon at bounding box center [1025, 476] width 20 height 20
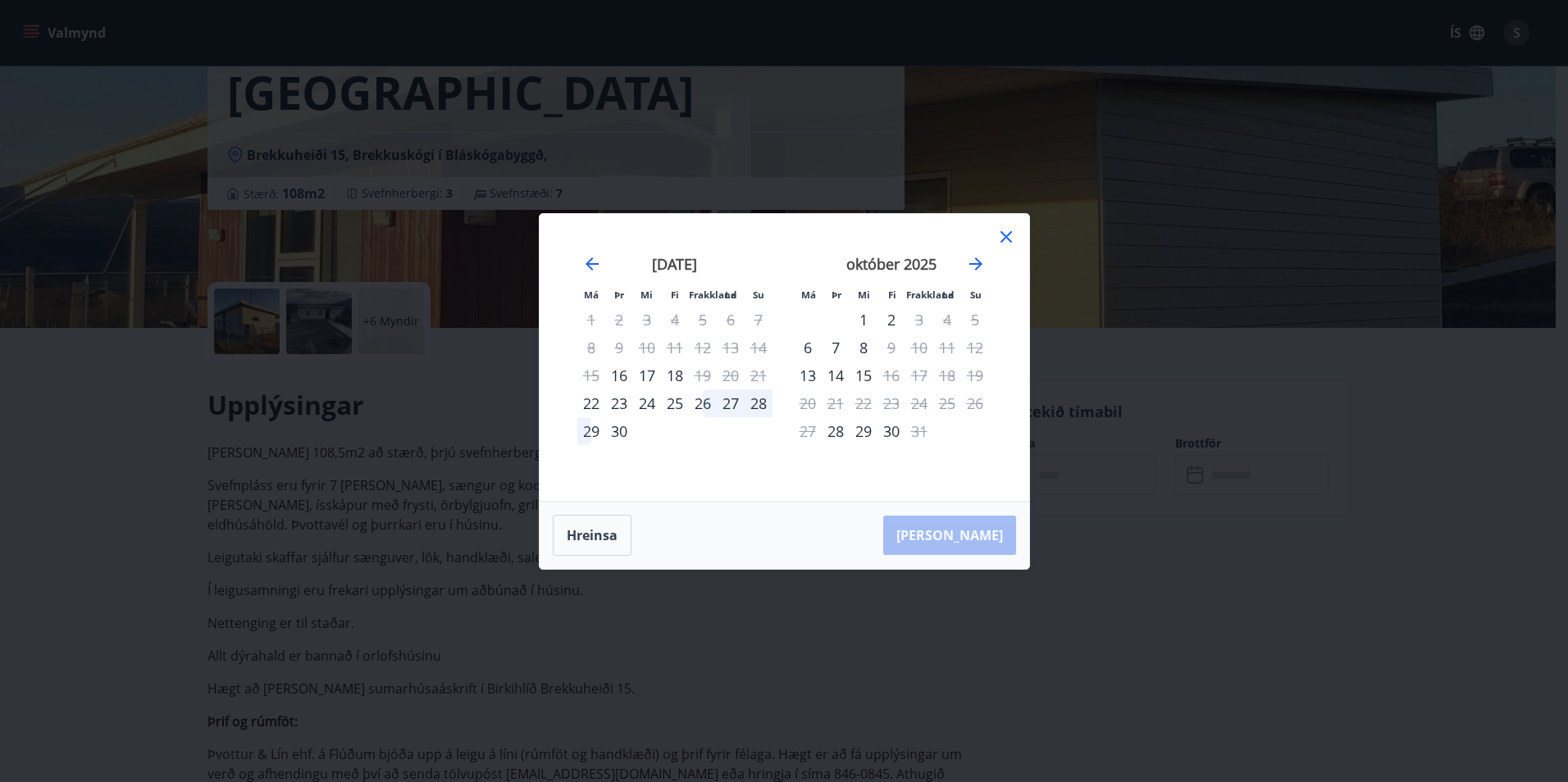
click at [1007, 241] on icon at bounding box center [1006, 236] width 20 height 20
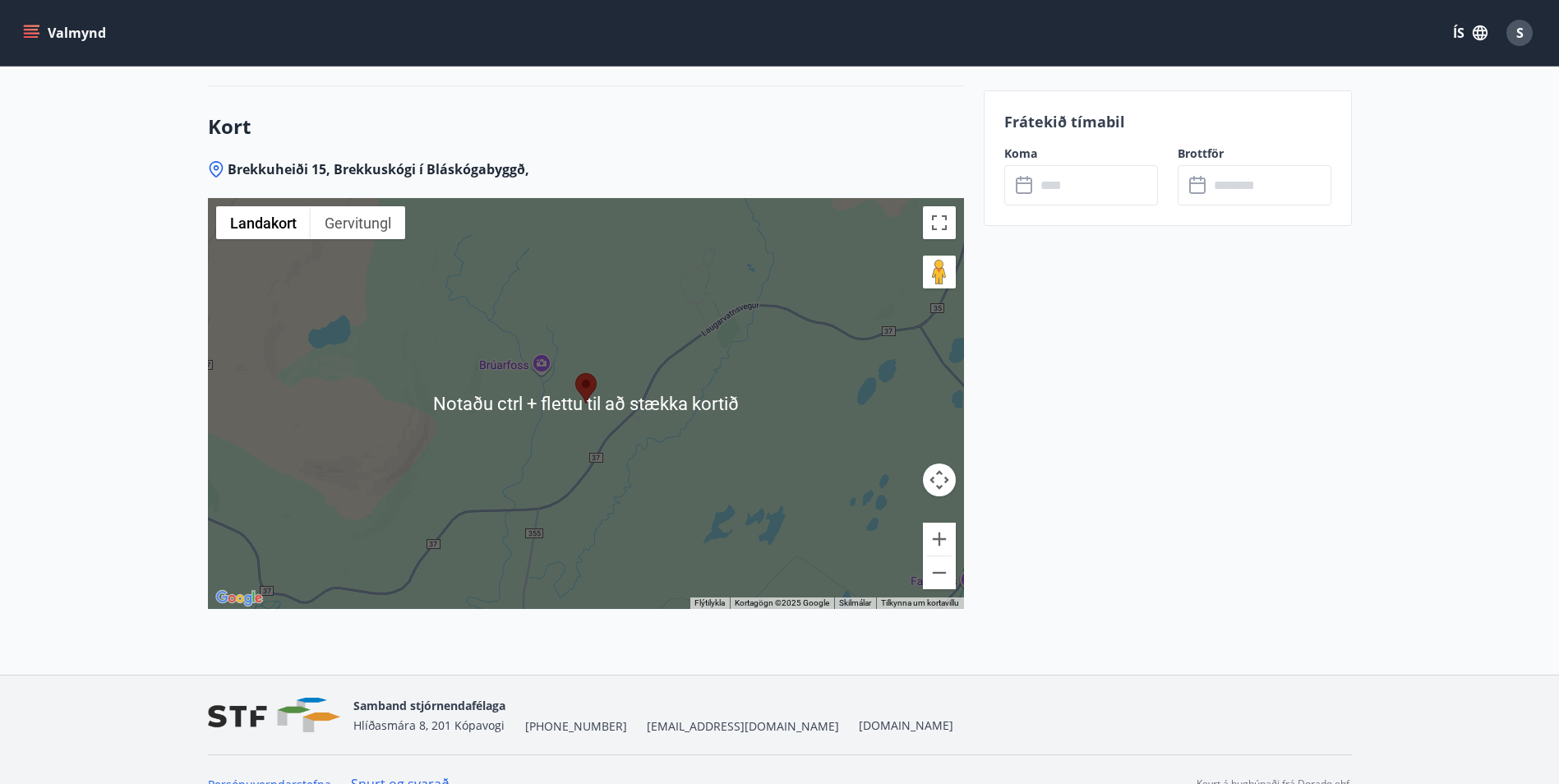
scroll to position [2557, 0]
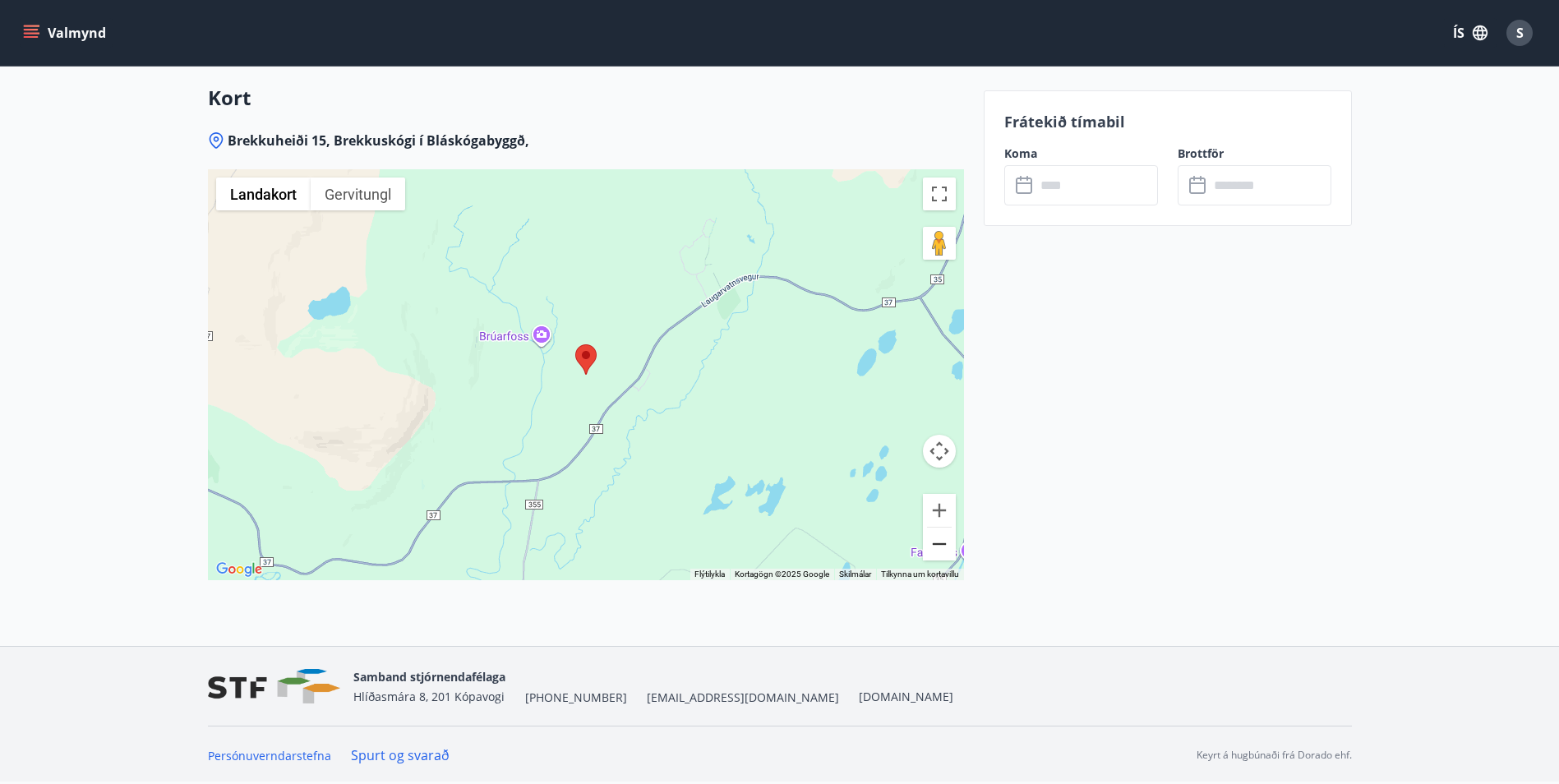
click at [936, 542] on button "Aðdráttur" at bounding box center [939, 544] width 33 height 33
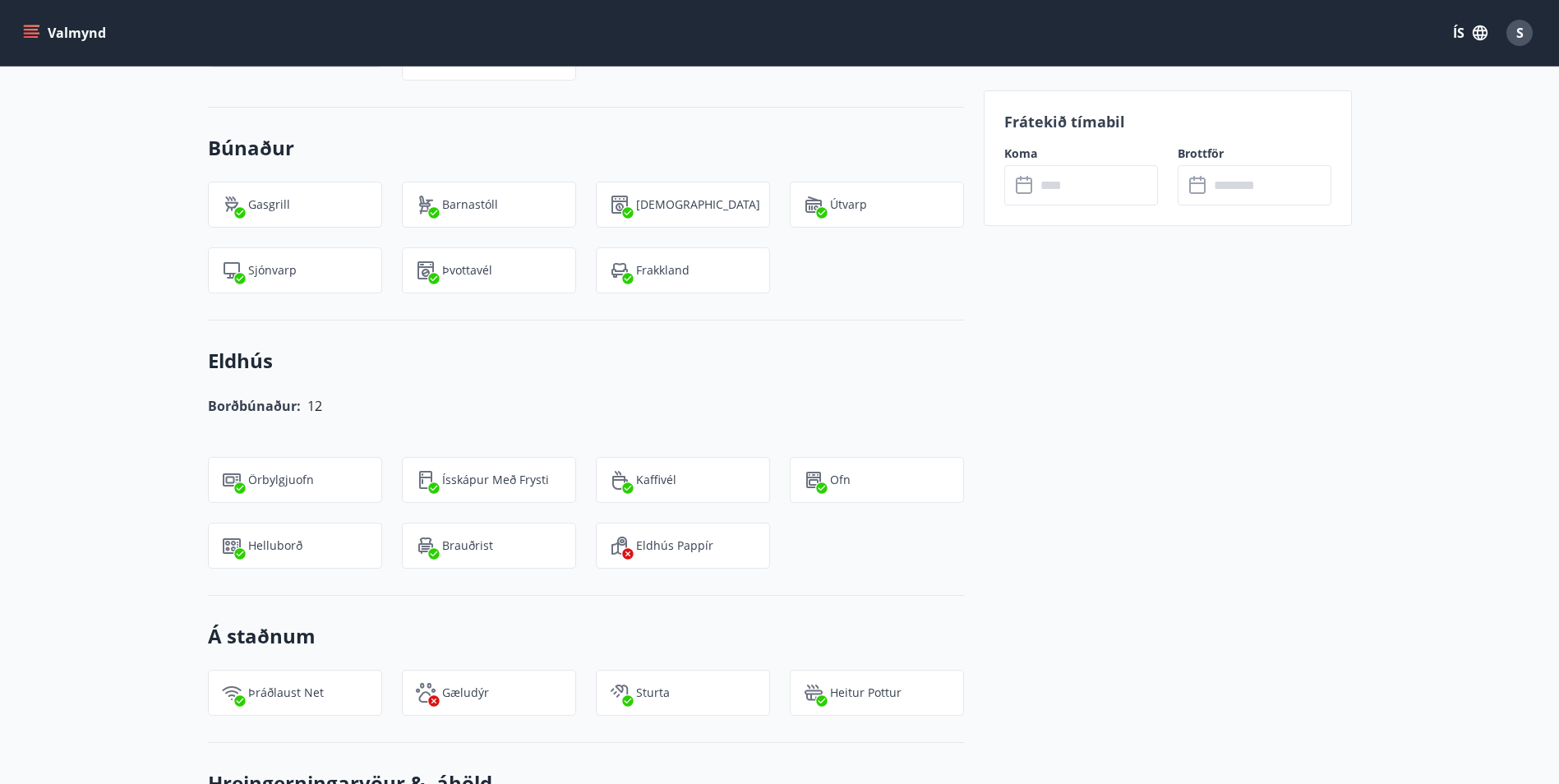
scroll to position [1488, 0]
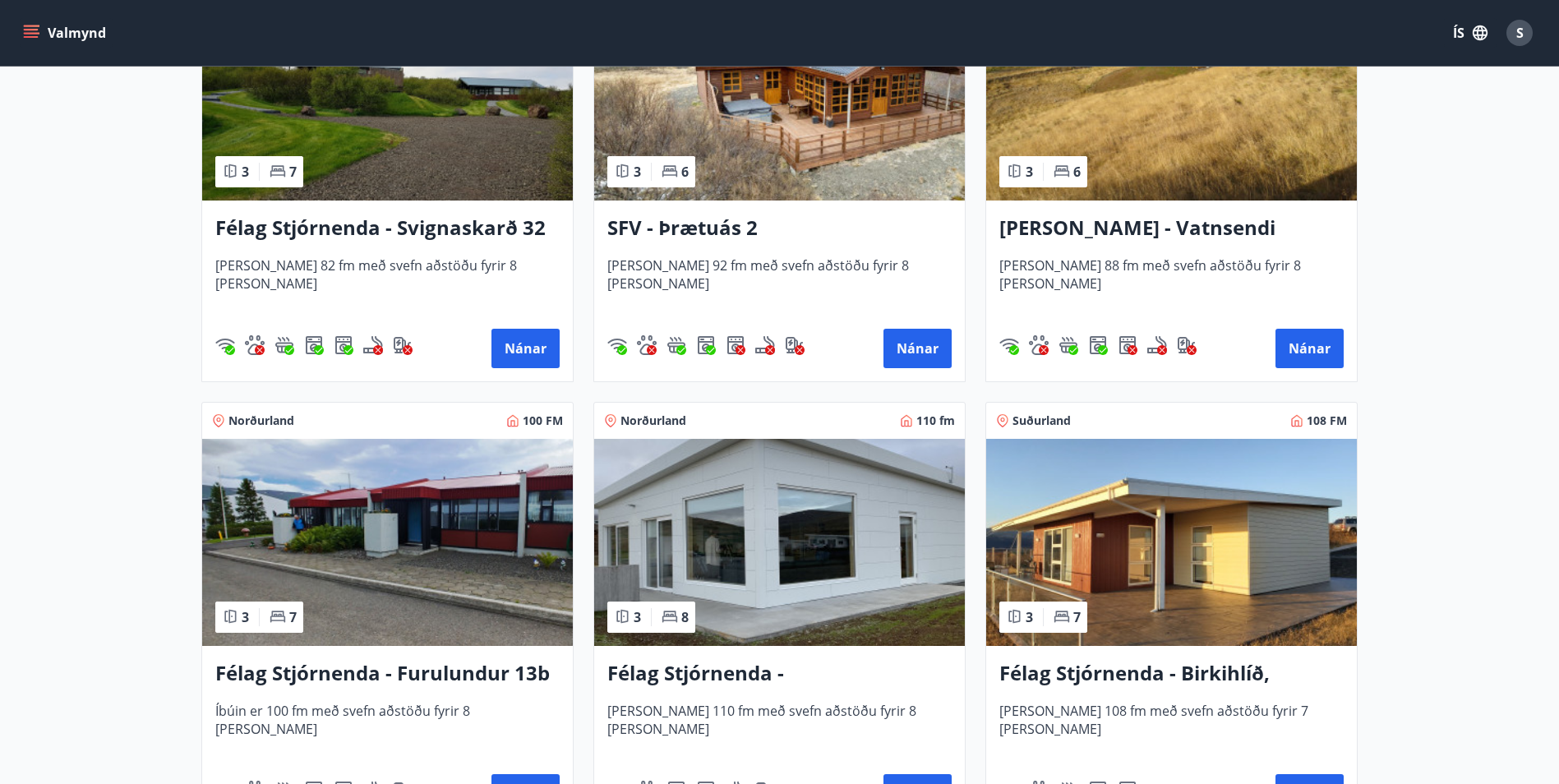
scroll to position [3205, 0]
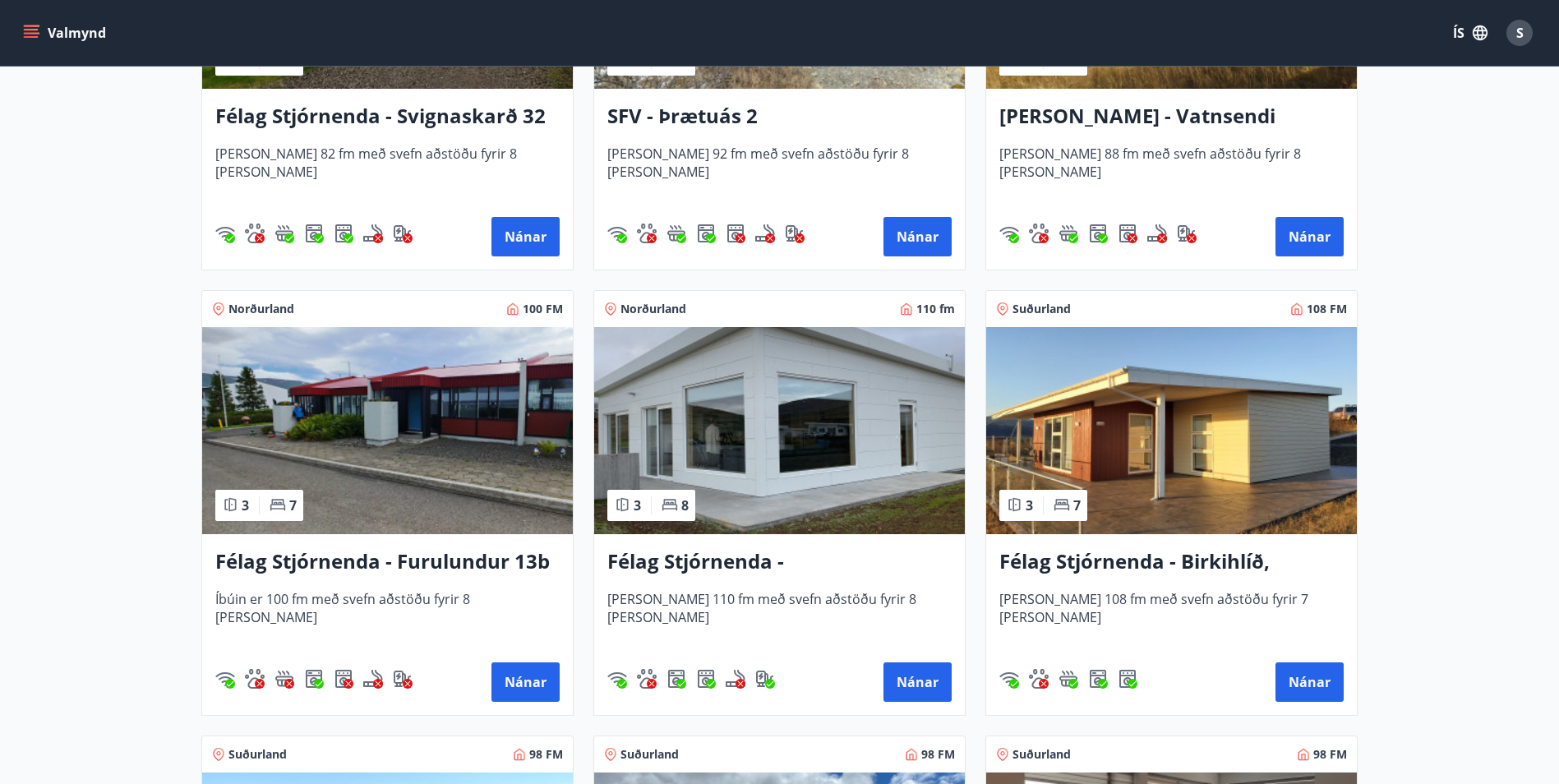
click at [725, 557] on h3 "Félag Stjórnenda - Hvassaland 7" at bounding box center [780, 562] width 344 height 30
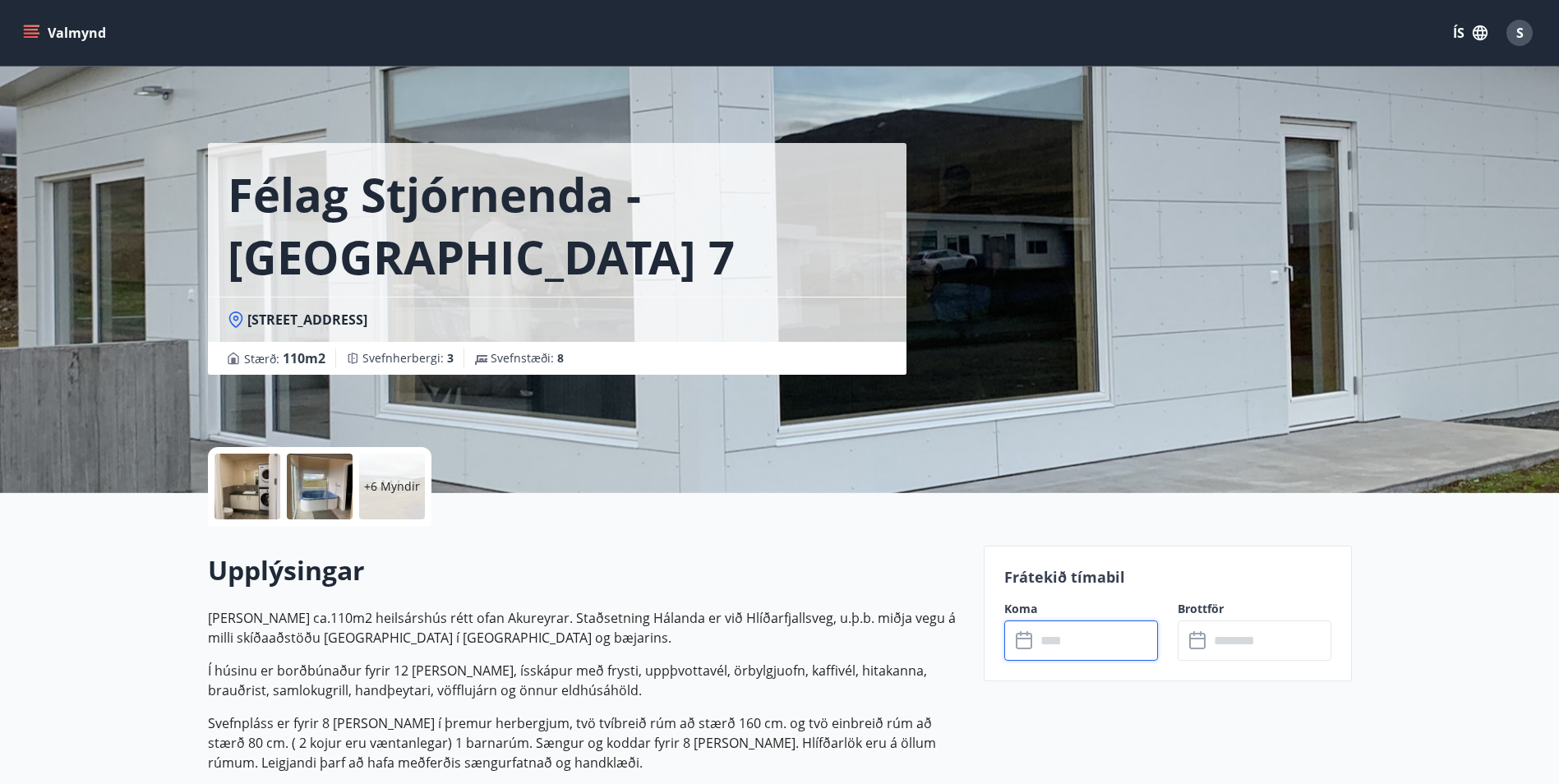
click at [1062, 639] on input "text" at bounding box center [1097, 640] width 123 height 40
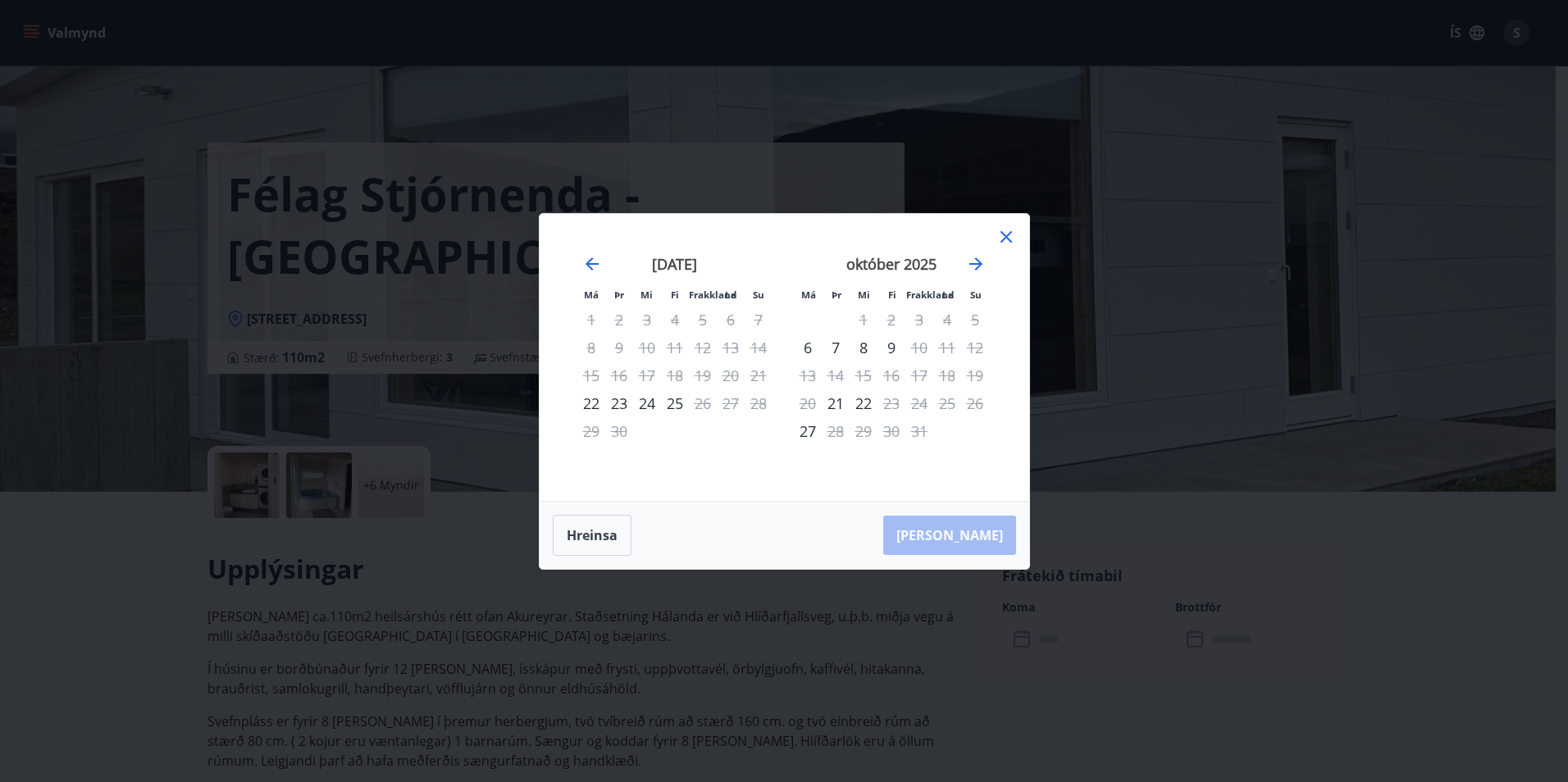
click at [1002, 243] on icon at bounding box center [1006, 236] width 20 height 20
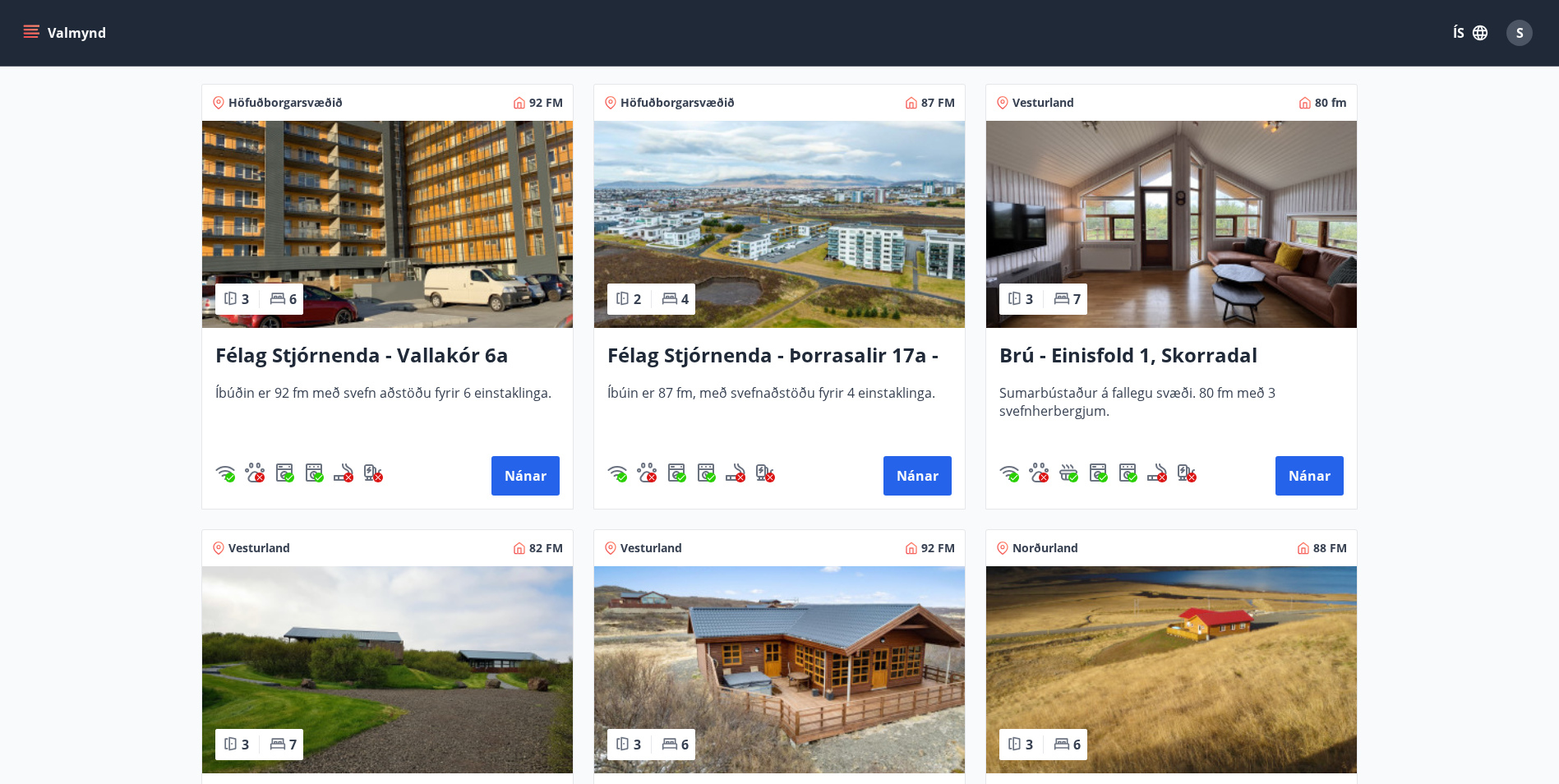
scroll to position [2630, 0]
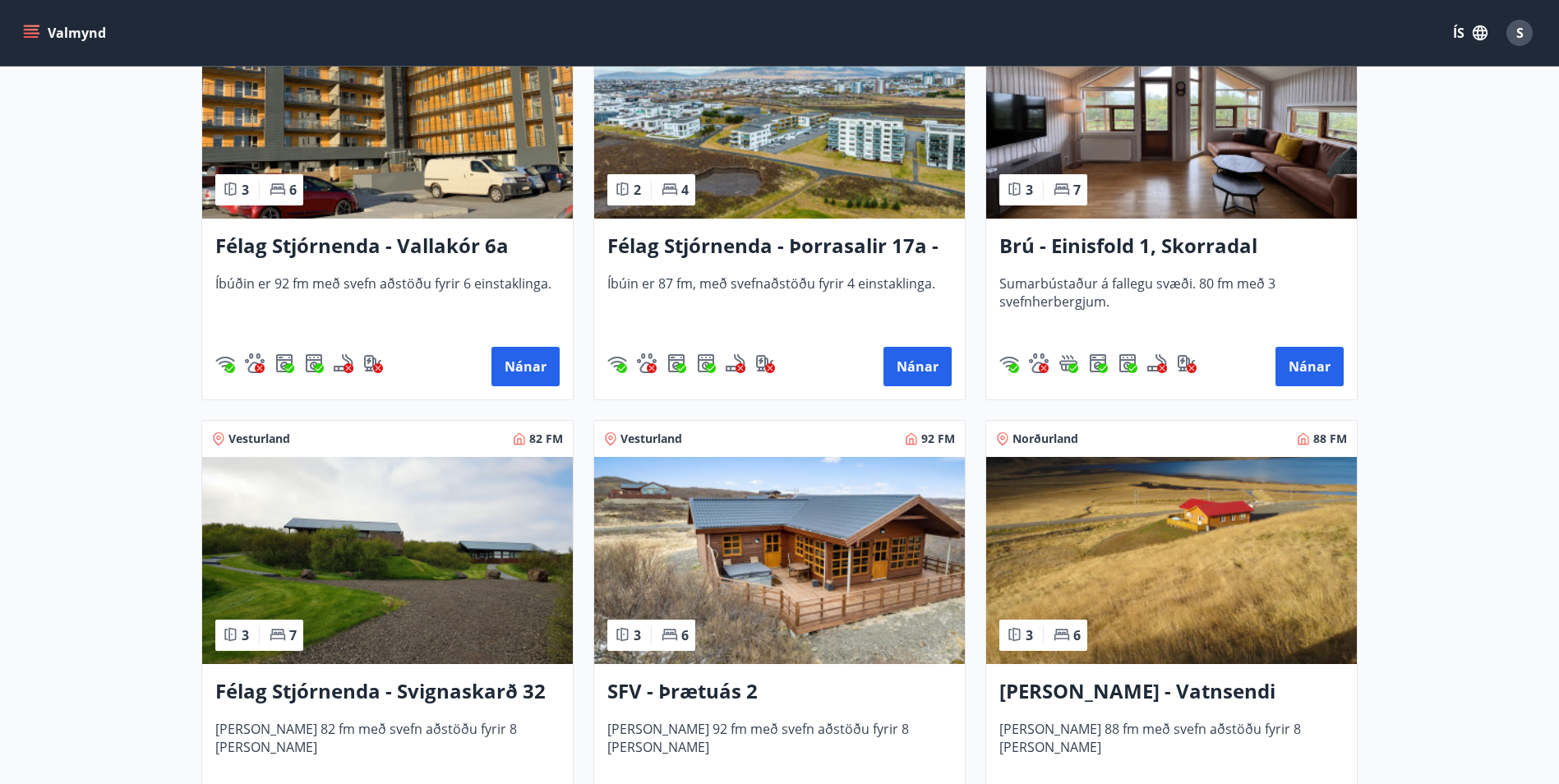
click at [737, 681] on h3 "SFV - Þrætuás 2" at bounding box center [780, 692] width 344 height 30
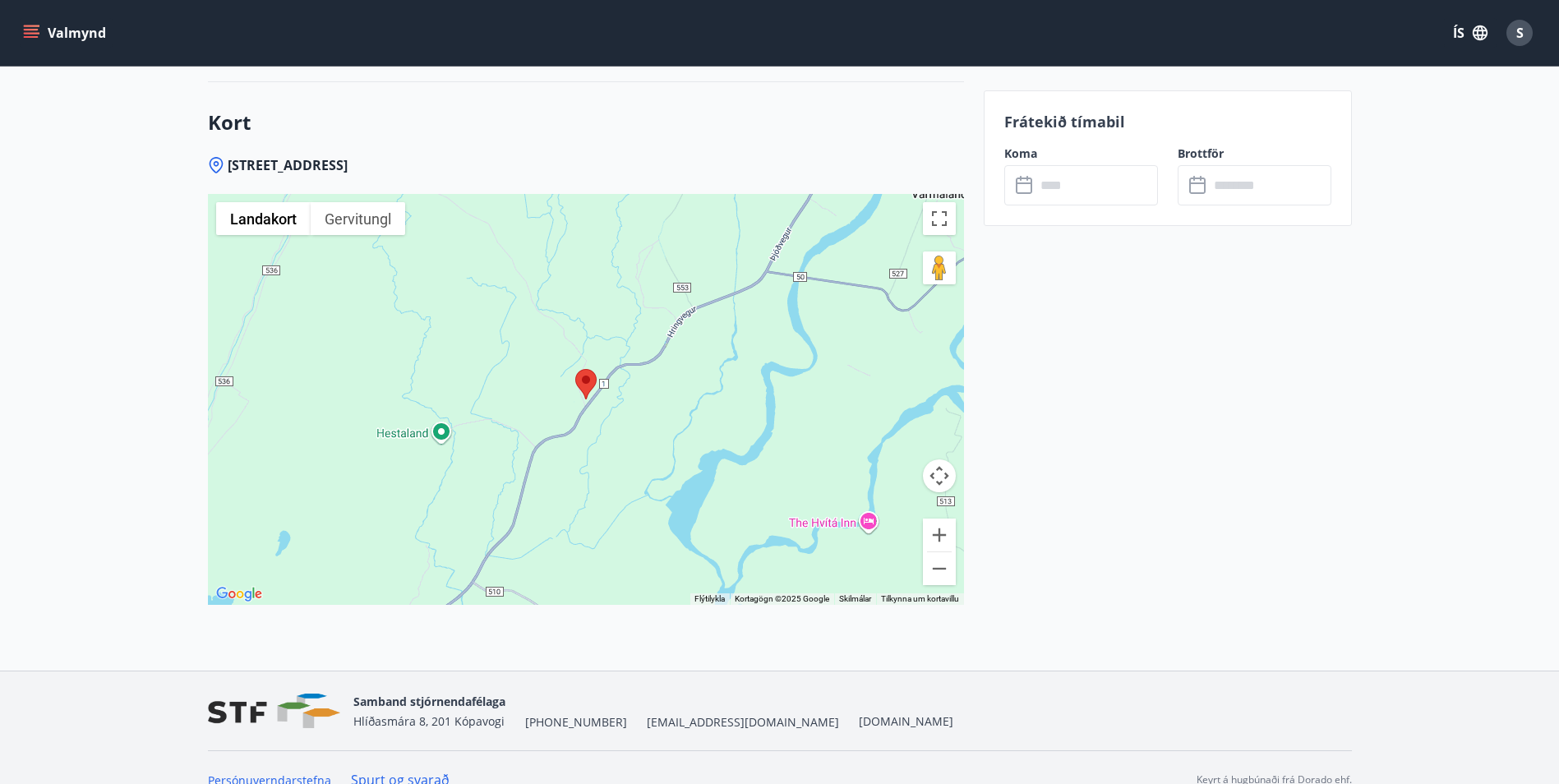
scroll to position [2272, 0]
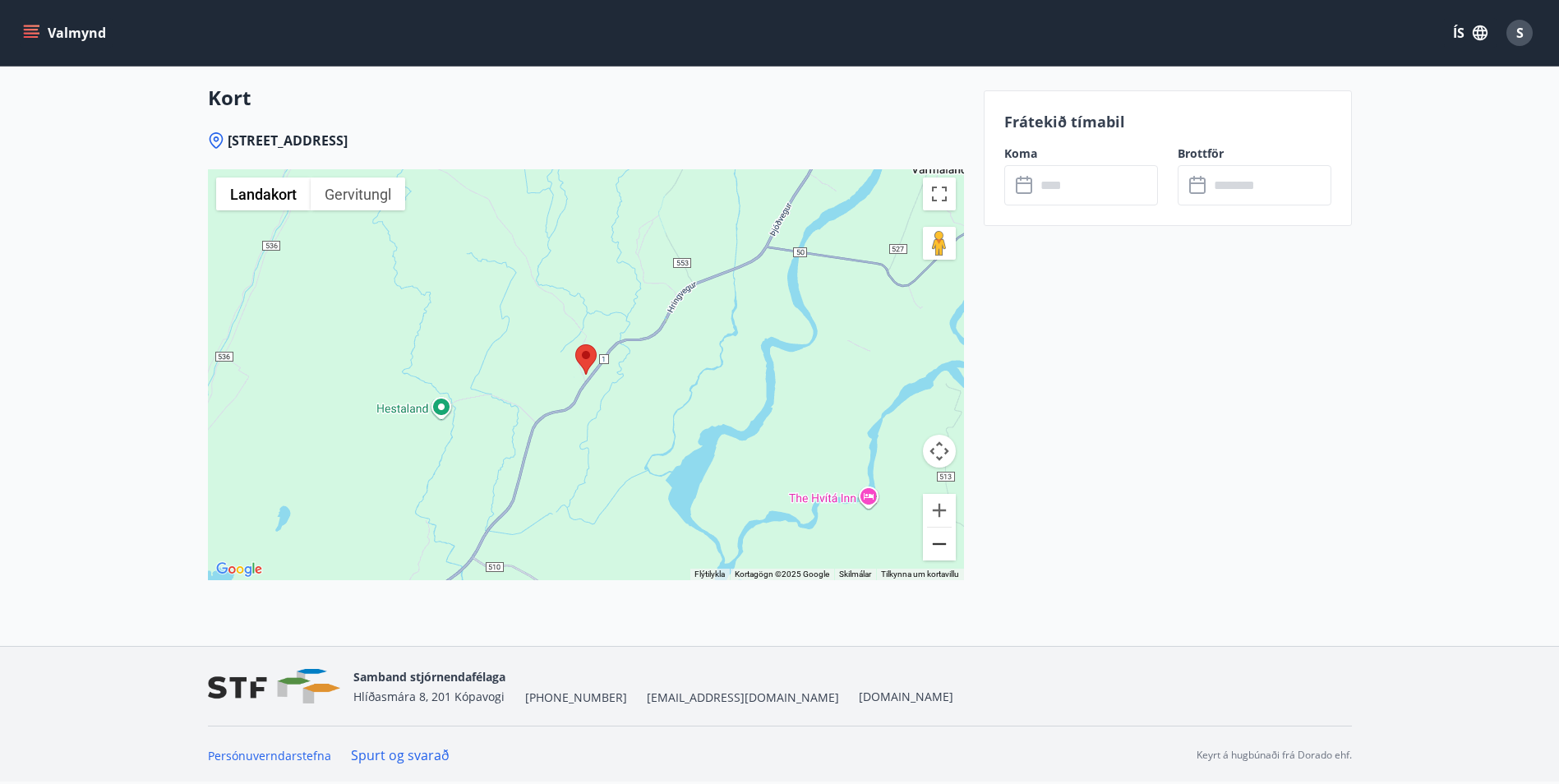
click at [938, 547] on button "Aðdráttur" at bounding box center [939, 544] width 33 height 33
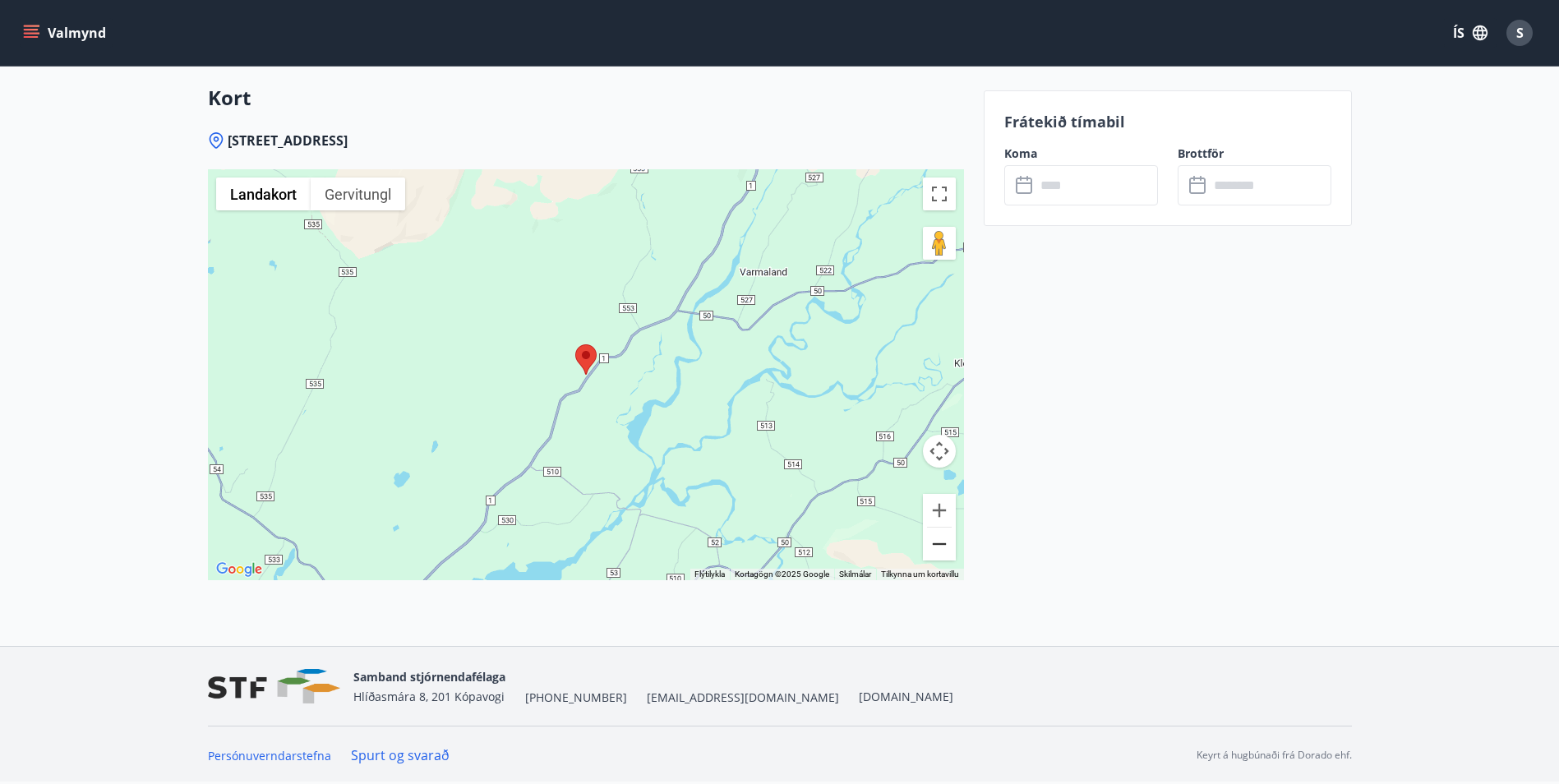
click at [936, 546] on button "Aðdráttur" at bounding box center [939, 544] width 33 height 33
